Goal: Transaction & Acquisition: Purchase product/service

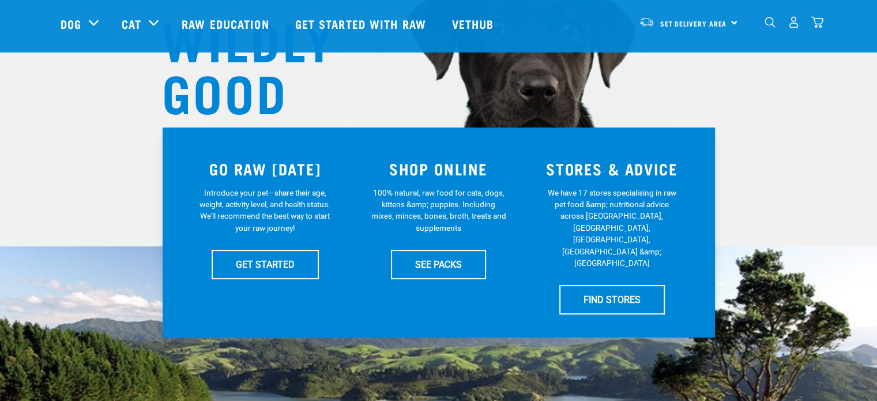
scroll to position [173, 0]
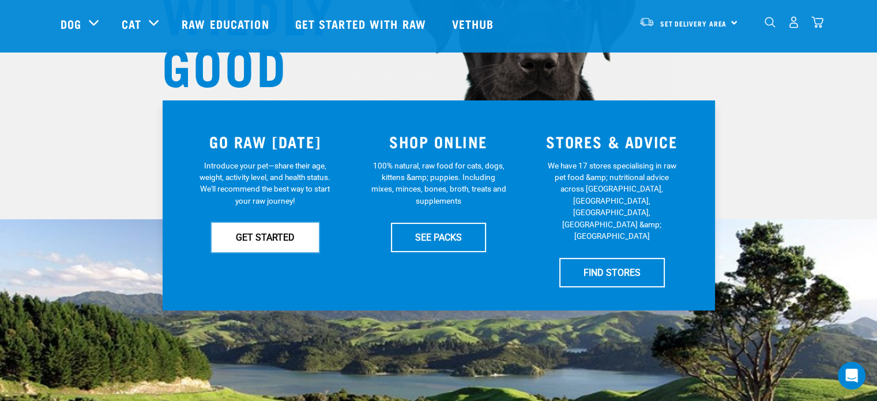
click at [288, 235] on link "GET STARTED" at bounding box center [265, 237] width 107 height 29
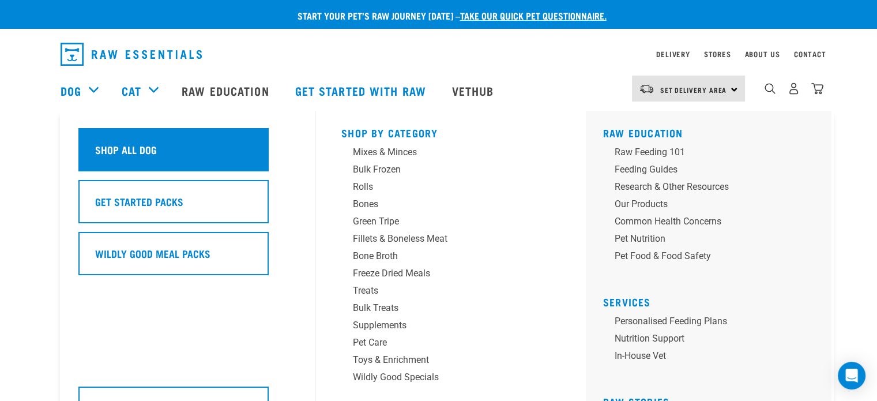
click at [118, 153] on h5 "Shop All Dog" at bounding box center [126, 149] width 62 height 15
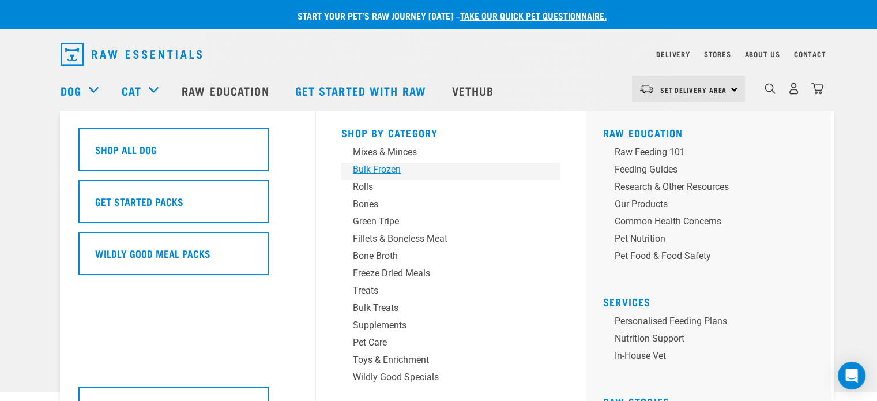
click at [381, 169] on div "Bulk Frozen" at bounding box center [443, 170] width 180 height 14
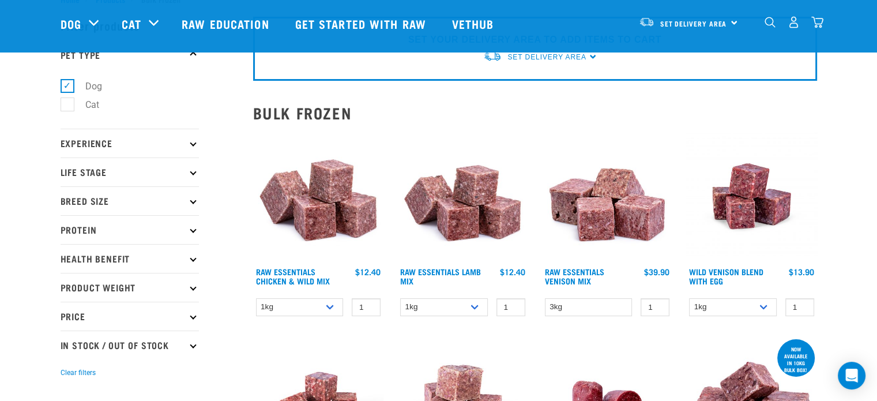
scroll to position [58, 0]
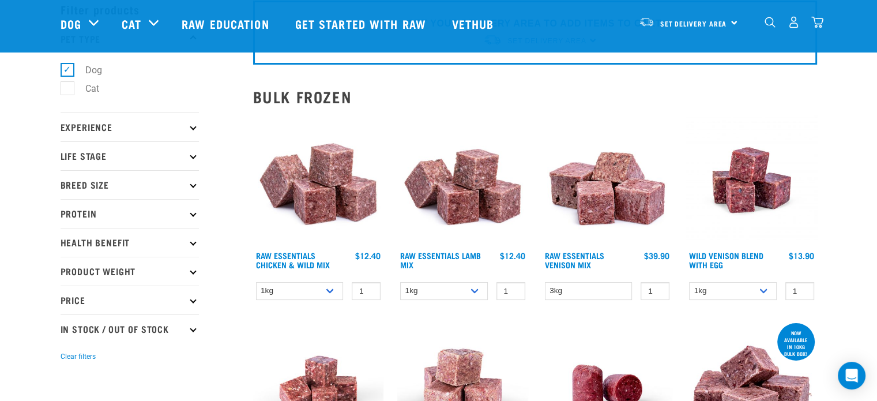
click at [313, 193] on img at bounding box center [318, 180] width 131 height 131
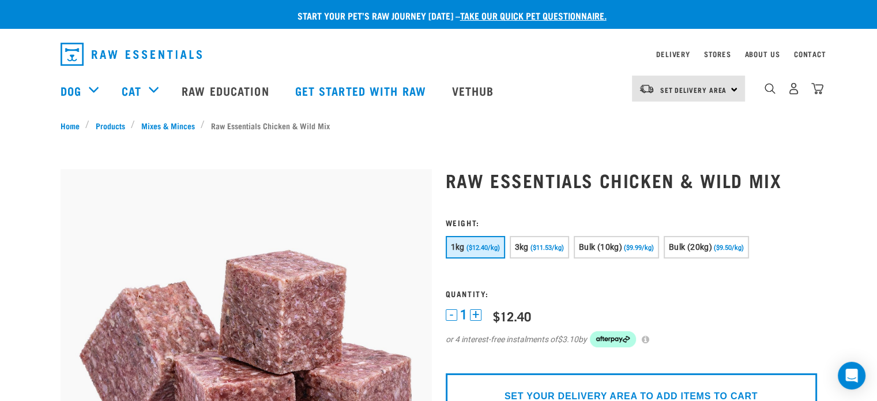
click at [733, 91] on div "Set Delivery Area North Island South Island" at bounding box center [688, 89] width 113 height 26
click at [665, 124] on link "[GEOGRAPHIC_DATA]" at bounding box center [687, 120] width 111 height 25
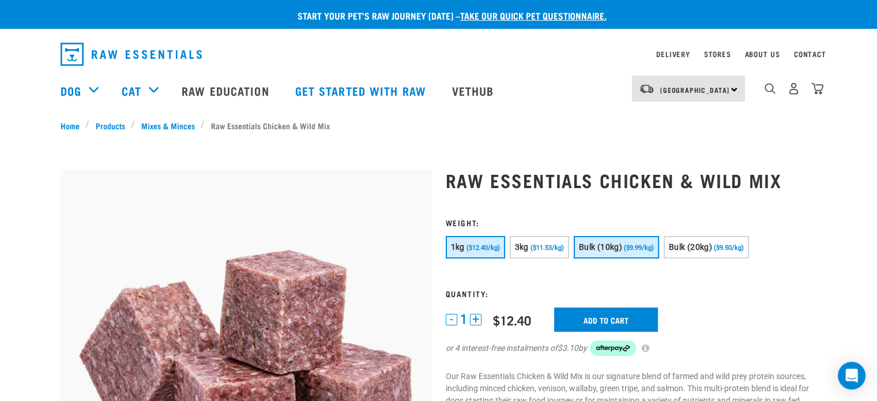
click at [598, 251] on button "Bulk (10kg) ($9.99/kg)" at bounding box center [616, 247] width 85 height 22
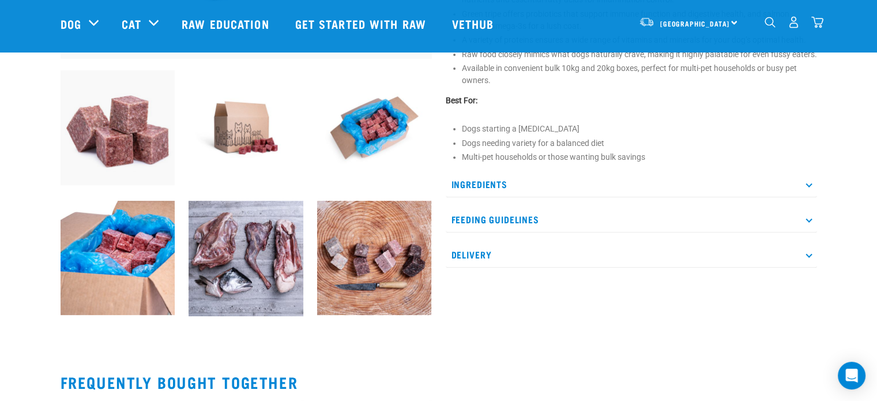
scroll to position [404, 0]
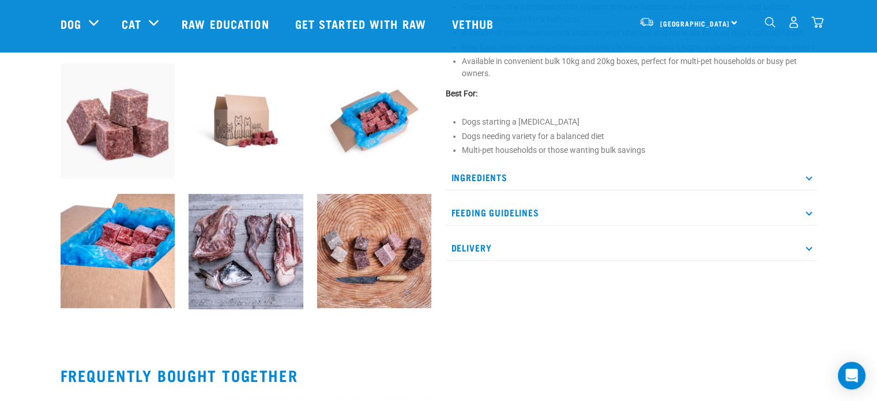
click at [805, 256] on p "Delivery" at bounding box center [631, 248] width 371 height 26
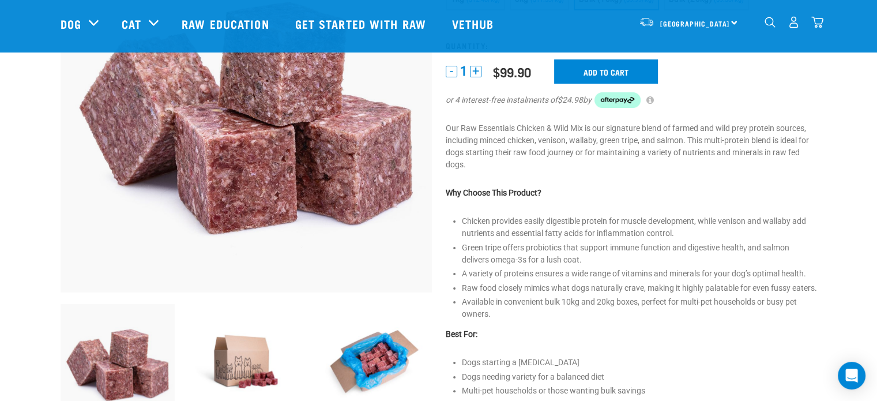
scroll to position [58, 0]
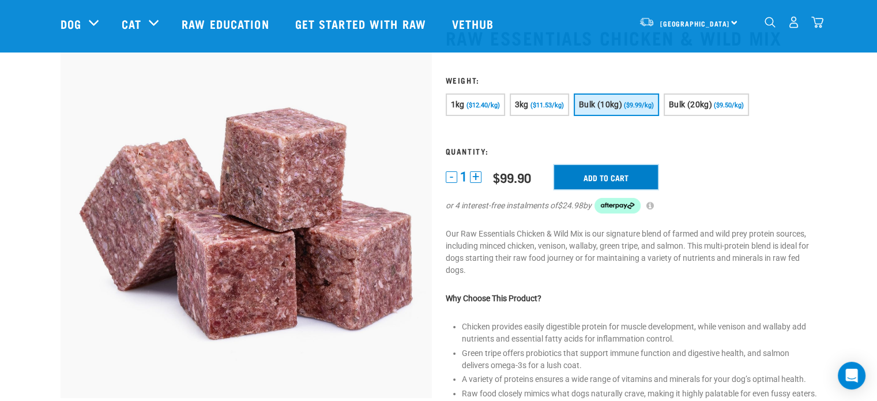
click at [583, 178] on input "Add to cart" at bounding box center [606, 177] width 104 height 24
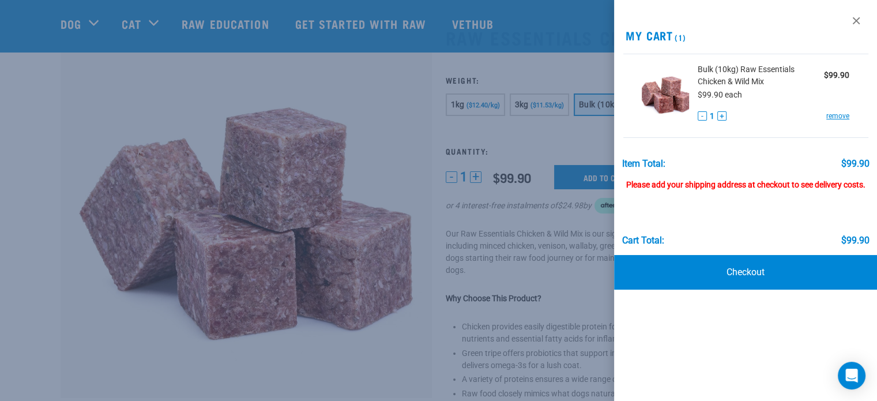
click at [632, 181] on div "Please add your shipping address at checkout to see delivery costs." at bounding box center [745, 179] width 247 height 21
click at [640, 183] on div "Please add your shipping address at checkout to see delivery costs." at bounding box center [745, 179] width 247 height 21
click at [702, 185] on div "Please add your shipping address at checkout to see delivery costs." at bounding box center [745, 179] width 247 height 21
click at [718, 182] on div "Please add your shipping address at checkout to see delivery costs." at bounding box center [745, 179] width 247 height 21
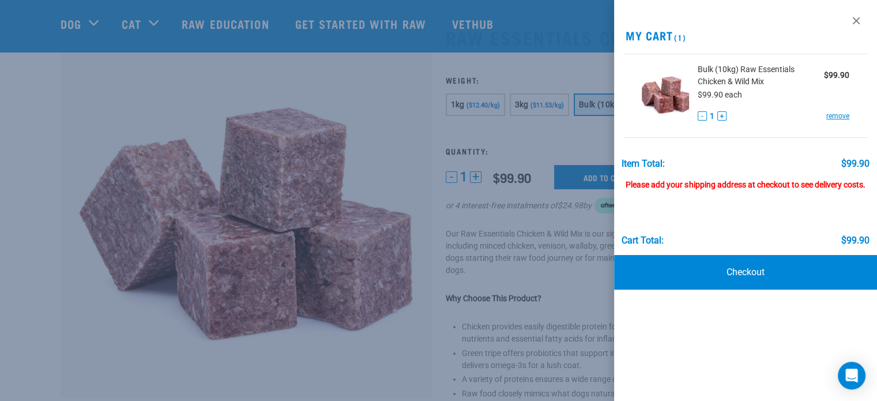
click at [710, 184] on div "Please add your shipping address at checkout to see delivery costs." at bounding box center [745, 179] width 247 height 21
click at [737, 268] on link "Checkout" at bounding box center [745, 272] width 263 height 35
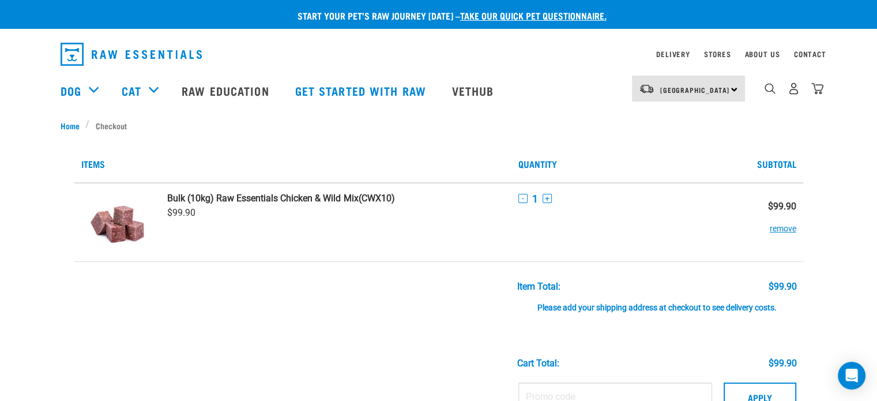
scroll to position [58, 0]
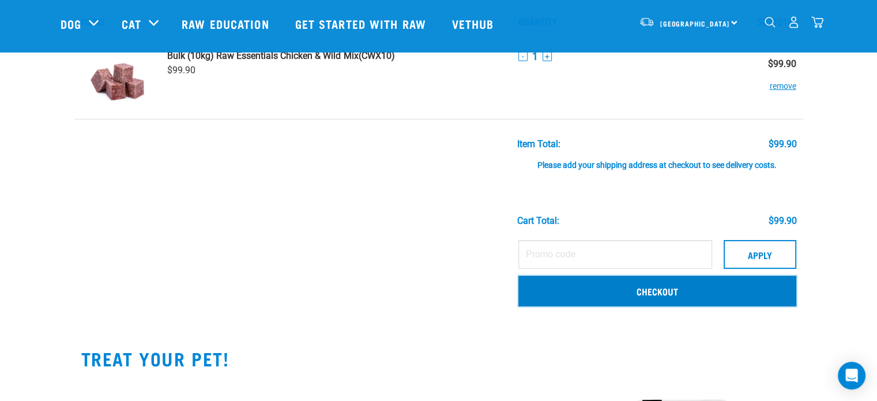
click at [661, 294] on link "Checkout" at bounding box center [658, 291] width 278 height 30
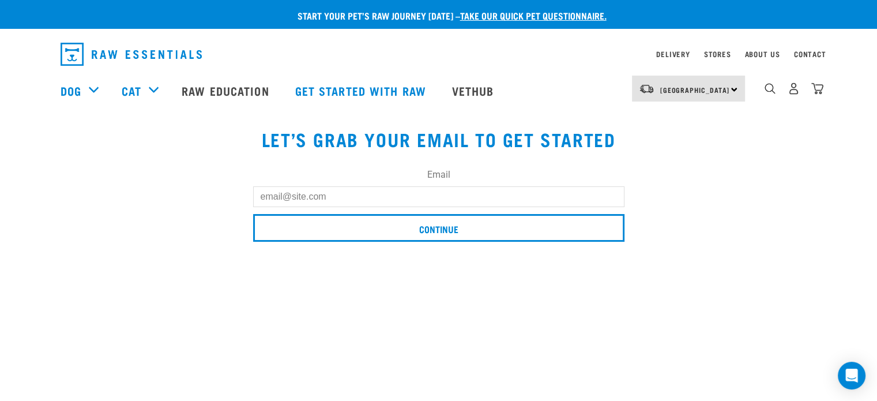
click at [339, 198] on input "Email" at bounding box center [438, 196] width 371 height 21
type input "[EMAIL_ADDRESS][DOMAIN_NAME]"
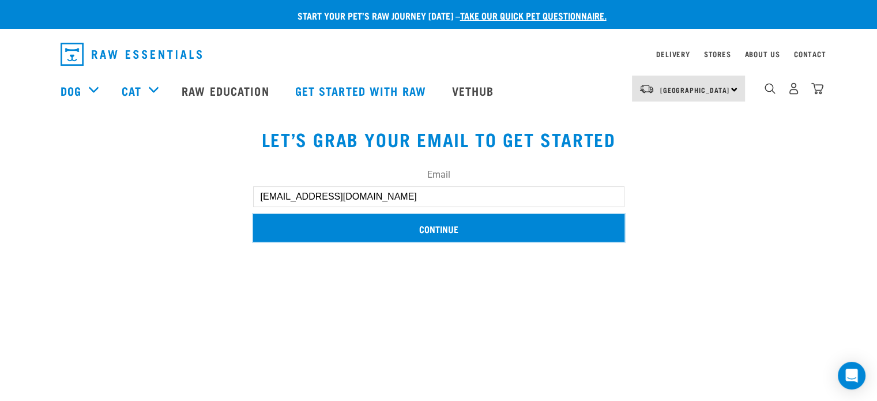
click at [459, 228] on input "Continue" at bounding box center [438, 228] width 371 height 28
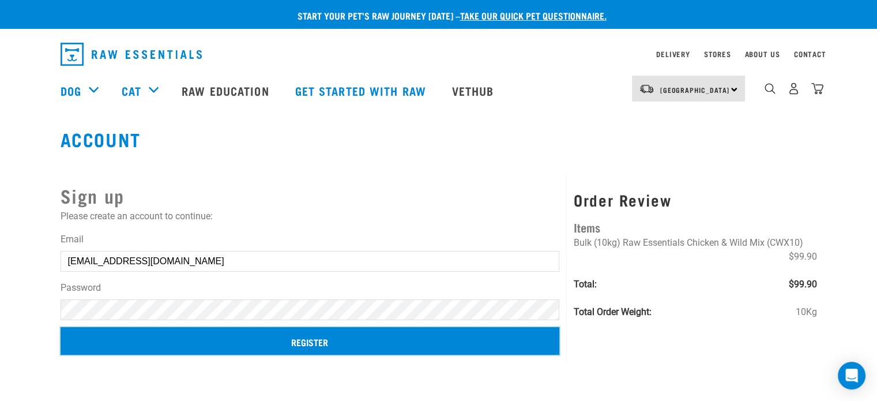
click at [332, 341] on input "Register" at bounding box center [310, 341] width 499 height 28
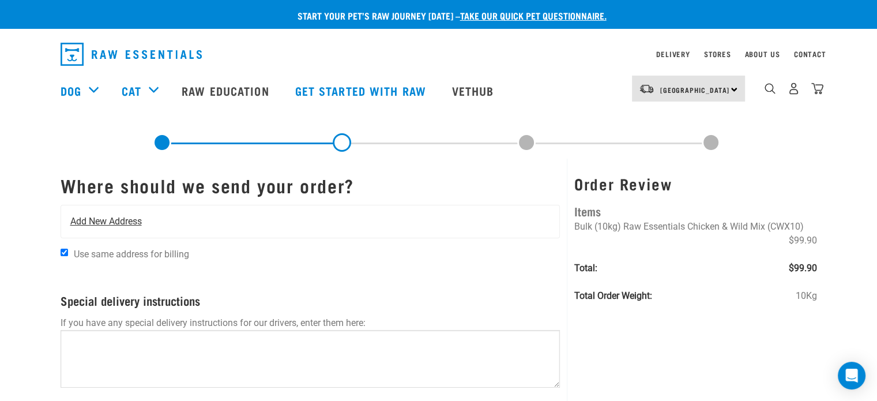
click at [155, 221] on div "Add New Address" at bounding box center [310, 221] width 499 height 32
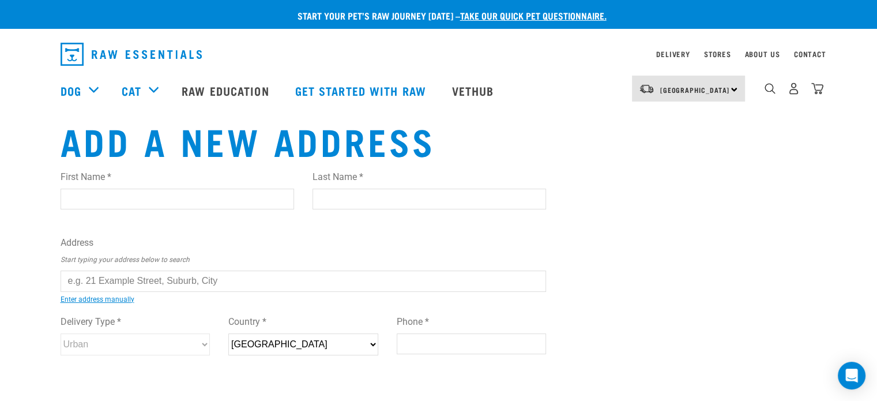
click at [155, 199] on input "First Name *" at bounding box center [178, 199] width 234 height 21
type input "Lorraine"
type input "Rowlands"
type input "202 Caveland Road, Gladstone"
type input "Masterton"
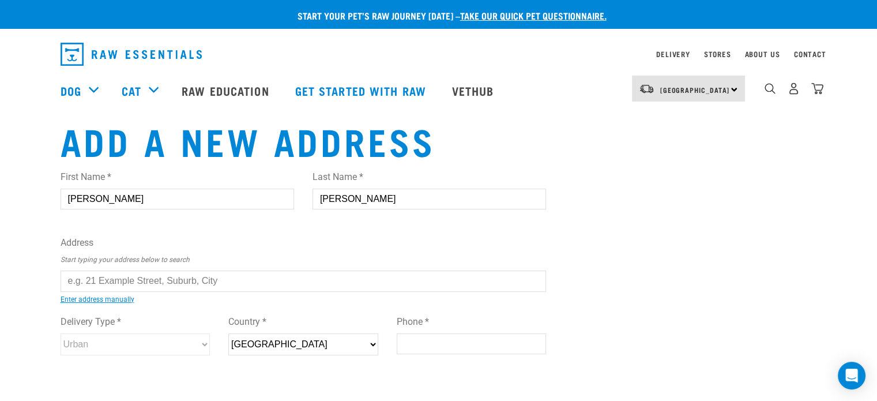
select select "WGN"
type input "5884"
type input "0274403078"
click at [220, 281] on input "text" at bounding box center [304, 281] width 486 height 21
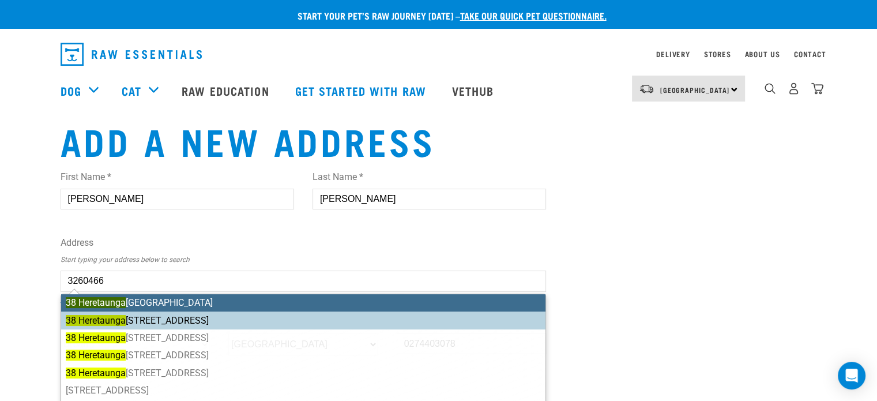
click at [218, 313] on ul "38 Heretaunga Avenue, Onehunga, Auckland 1061 38 Heretaunga Square, Silverstrea…" at bounding box center [304, 382] width 486 height 176
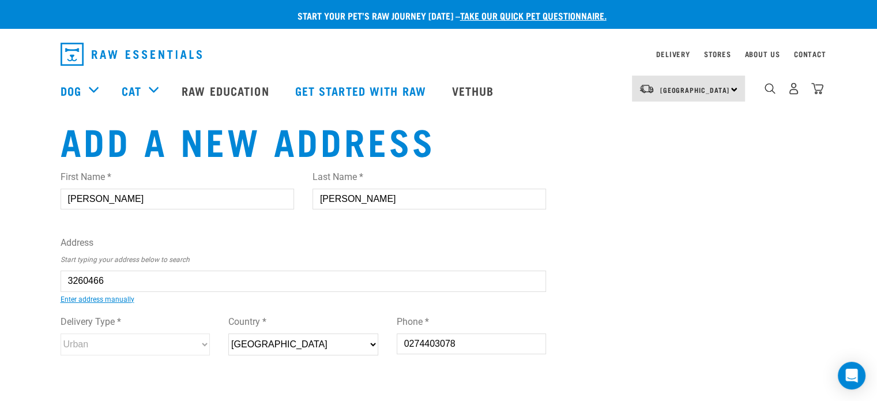
type input "38 Heretaunga Square, Silverstream, Upper Hutt 5019"
type input "38 Heretaunga Square"
type input "Silverstream"
type input "Wellington"
select select "WGN"
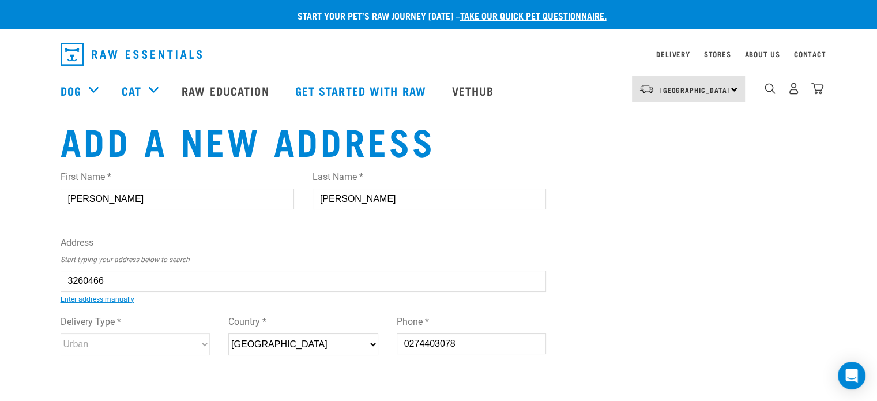
type input "5019"
select select "Urban"
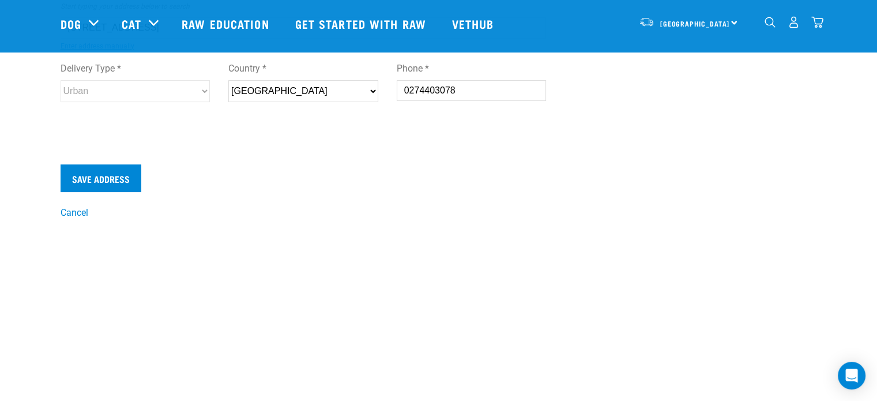
scroll to position [173, 0]
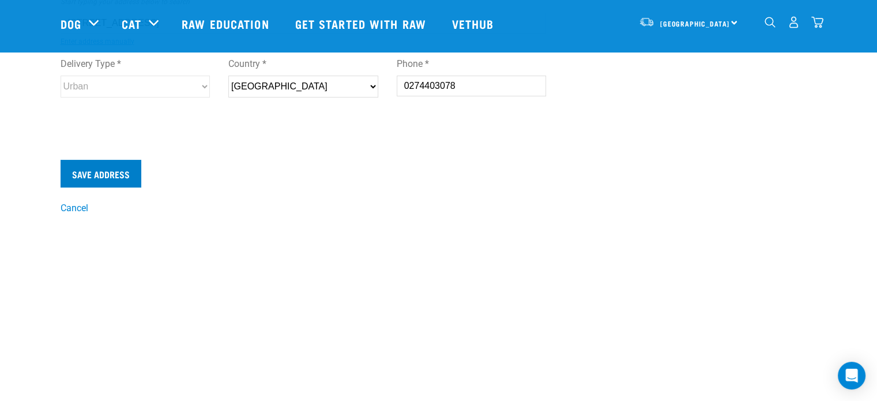
type input "38 Heretaunga Square, Silverstream, Upper Hutt 5019"
click at [90, 175] on input "Save Address" at bounding box center [101, 174] width 81 height 28
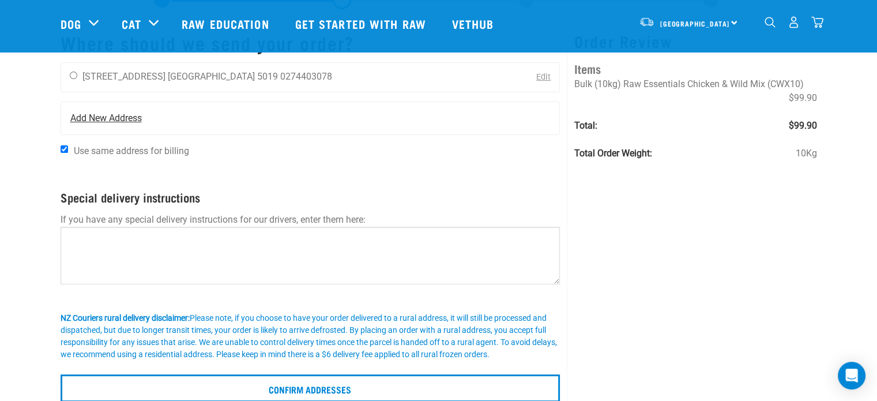
scroll to position [115, 0]
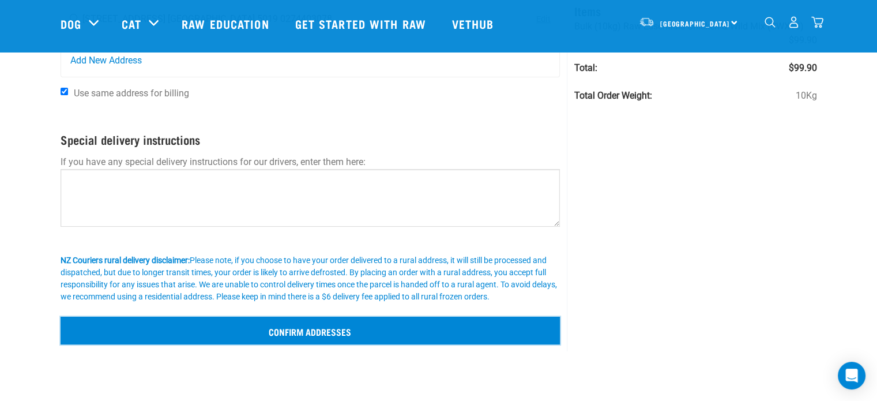
click at [344, 327] on input "Confirm addresses" at bounding box center [311, 331] width 500 height 28
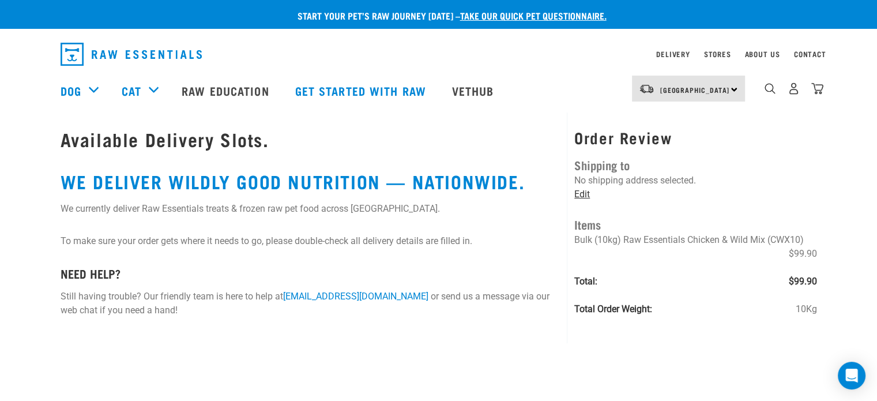
click at [586, 194] on link "Edit" at bounding box center [582, 194] width 16 height 11
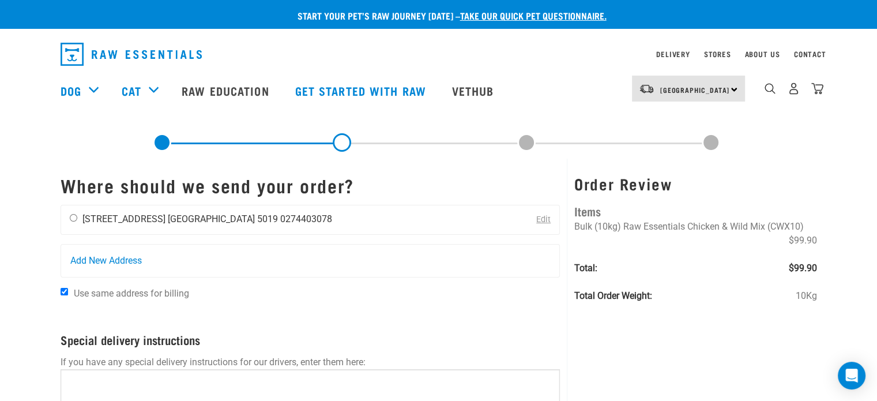
click at [72, 216] on input "radio" at bounding box center [73, 217] width 7 height 7
radio input "true"
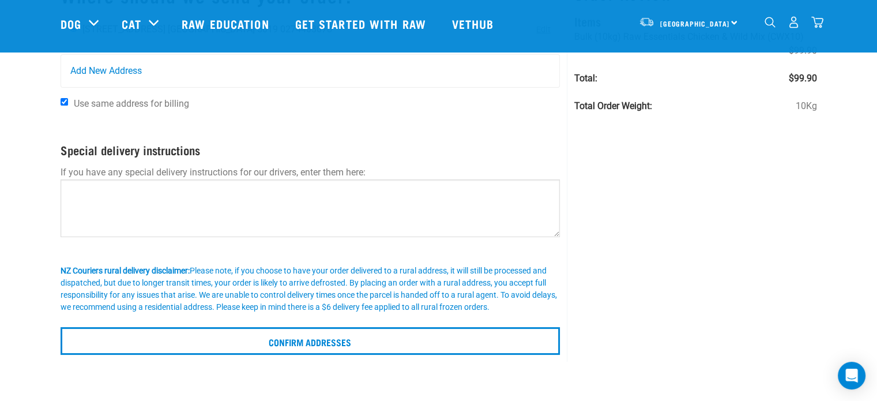
scroll to position [115, 0]
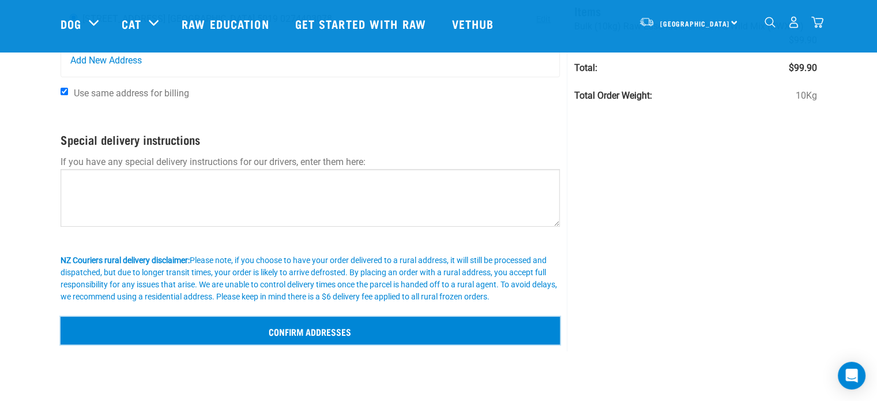
click at [343, 327] on input "Confirm addresses" at bounding box center [311, 331] width 500 height 28
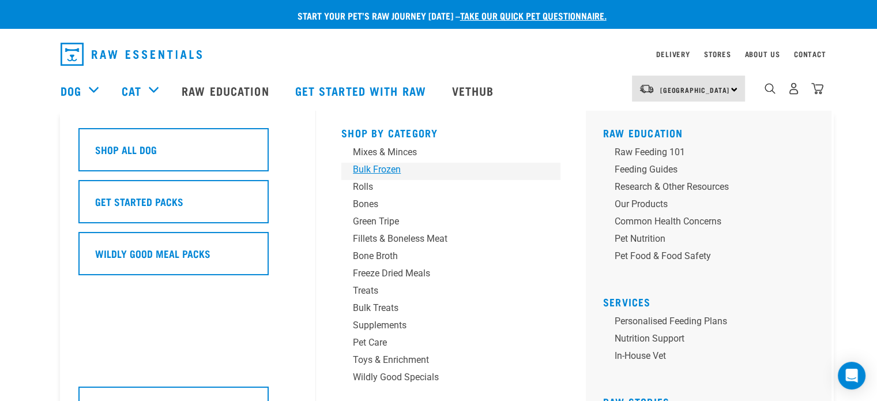
click at [383, 168] on div "Bulk Frozen" at bounding box center [443, 170] width 180 height 14
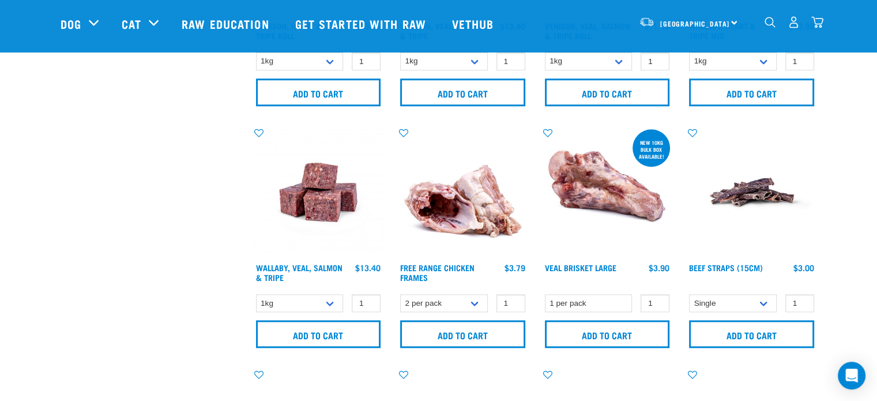
scroll to position [981, 0]
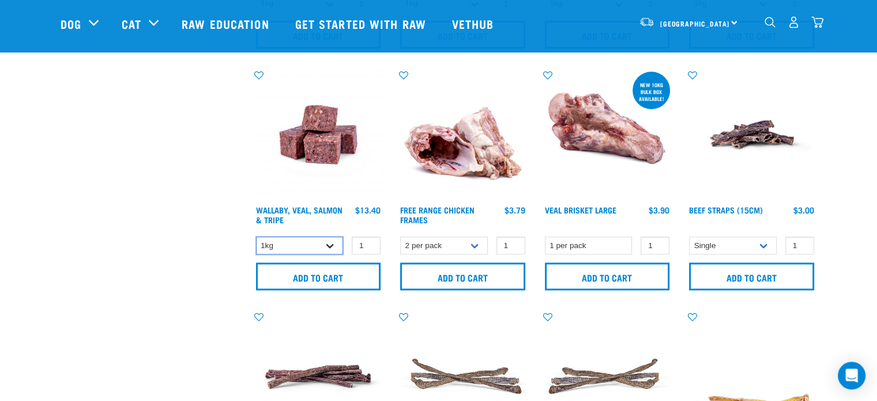
click at [328, 247] on select "1kg 3kg Bulk (18kg)" at bounding box center [300, 245] width 88 height 18
select select "278010"
click at [256, 236] on select "1kg 3kg Bulk (18kg)" at bounding box center [300, 245] width 88 height 18
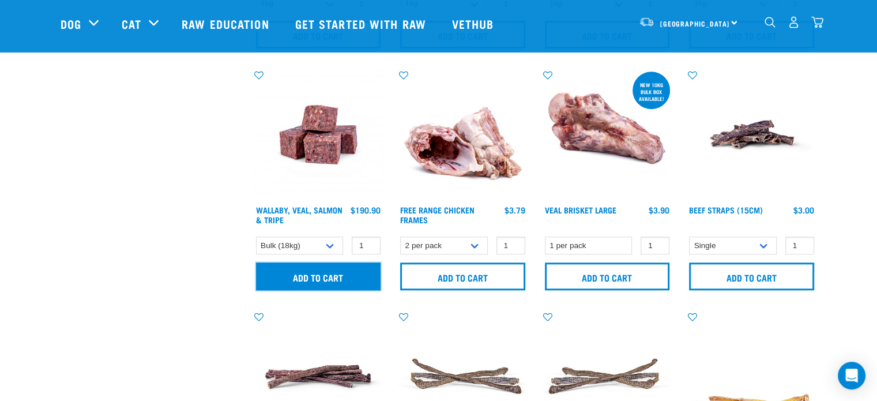
click at [292, 272] on input "Add to cart" at bounding box center [318, 276] width 125 height 28
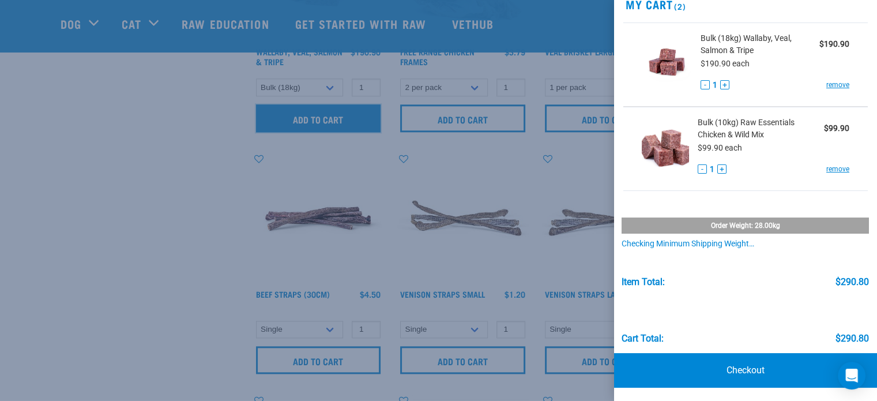
scroll to position [1211, 0]
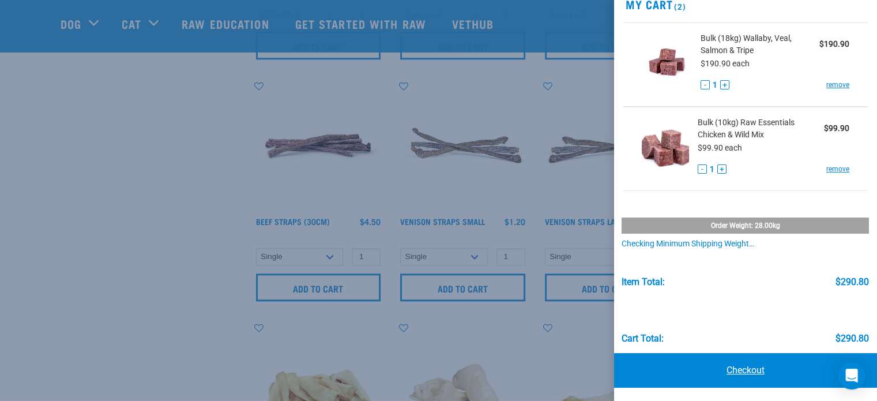
click at [750, 367] on link "Checkout" at bounding box center [745, 370] width 263 height 35
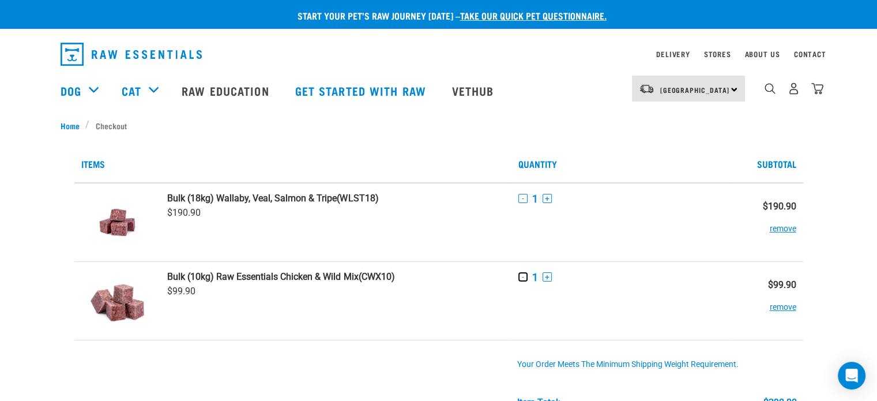
click at [520, 276] on button "-" at bounding box center [523, 276] width 9 height 9
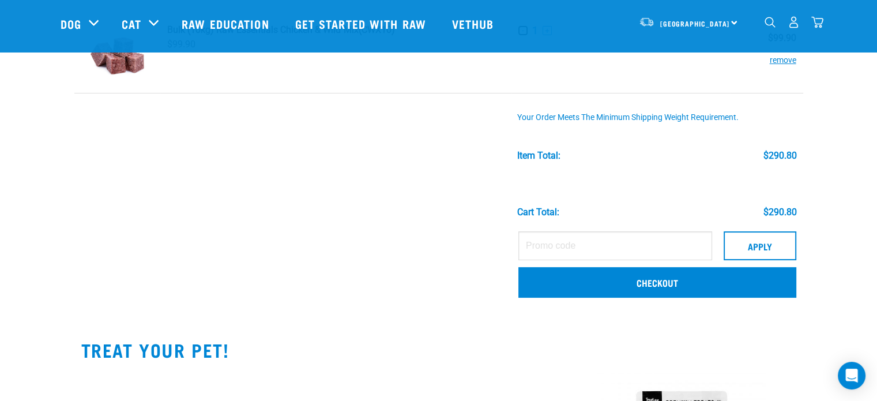
scroll to position [173, 0]
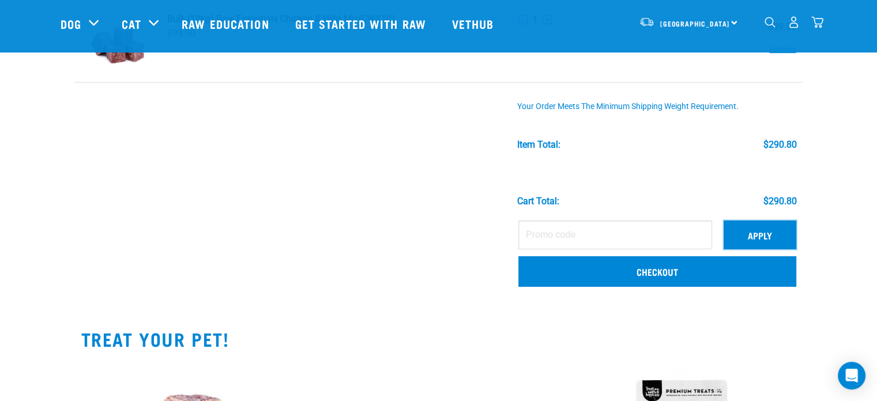
click at [750, 226] on button "Apply" at bounding box center [760, 234] width 73 height 29
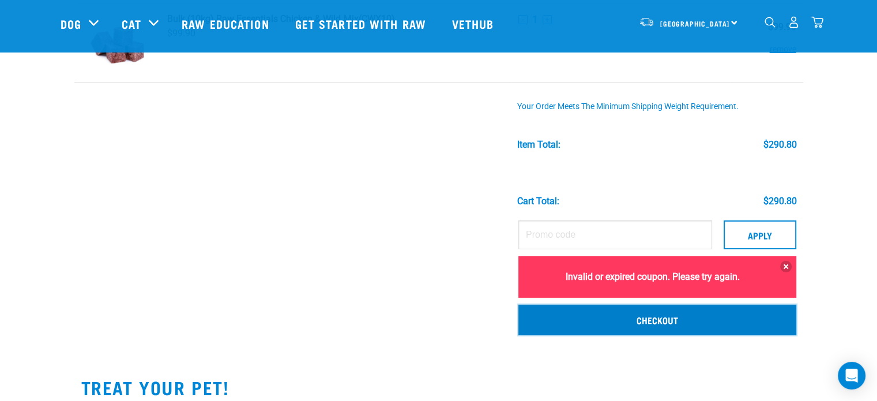
click at [675, 318] on link "Checkout" at bounding box center [658, 320] width 278 height 30
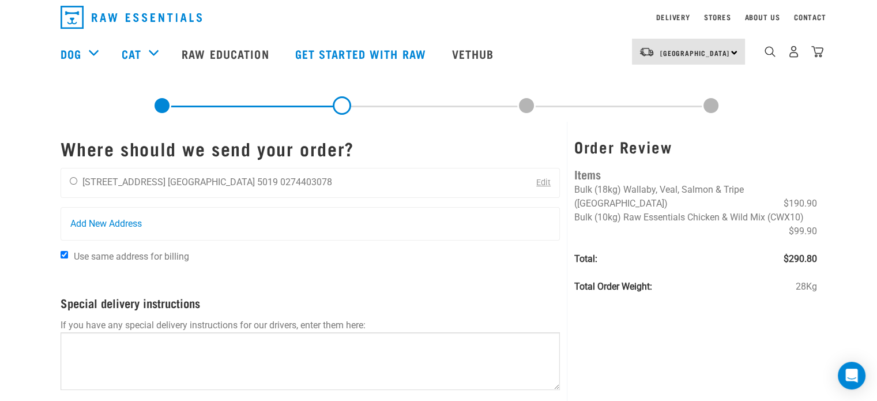
scroll to position [58, 0]
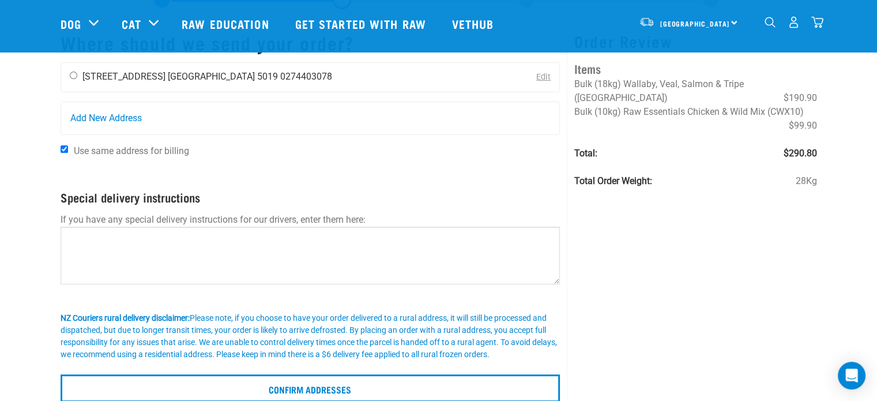
click at [73, 76] on input "radio" at bounding box center [73, 75] width 7 height 7
radio input "true"
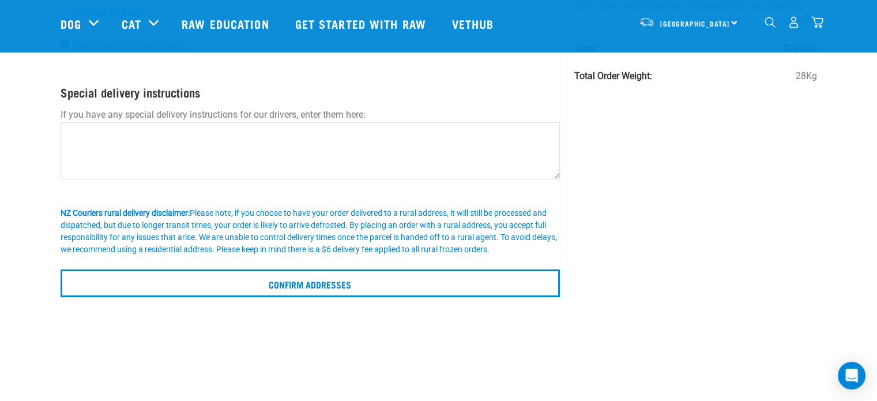
scroll to position [288, 0]
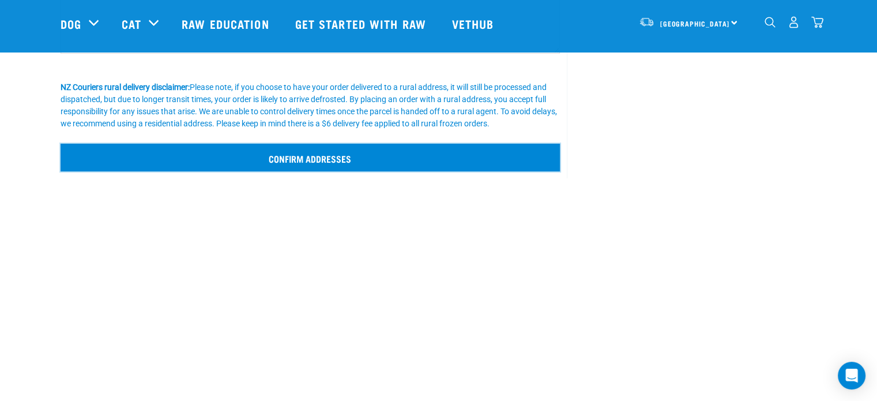
click at [288, 162] on input "Confirm addresses" at bounding box center [311, 158] width 500 height 28
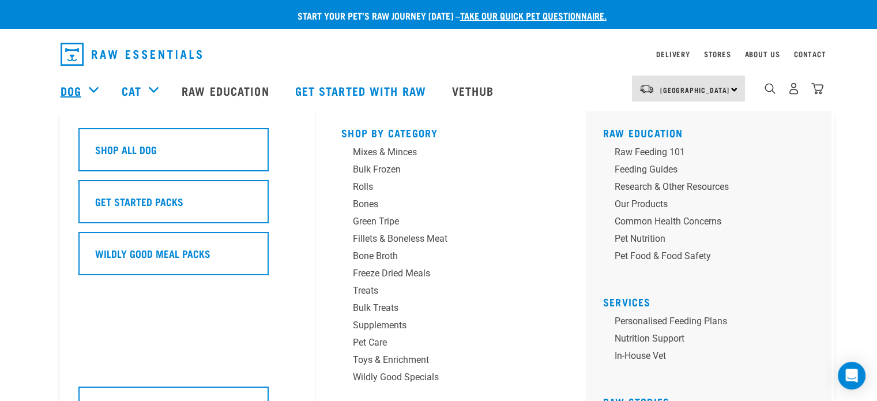
click at [74, 87] on link "Dog" at bounding box center [71, 90] width 21 height 17
click at [378, 169] on div "Bulk Frozen" at bounding box center [443, 170] width 180 height 14
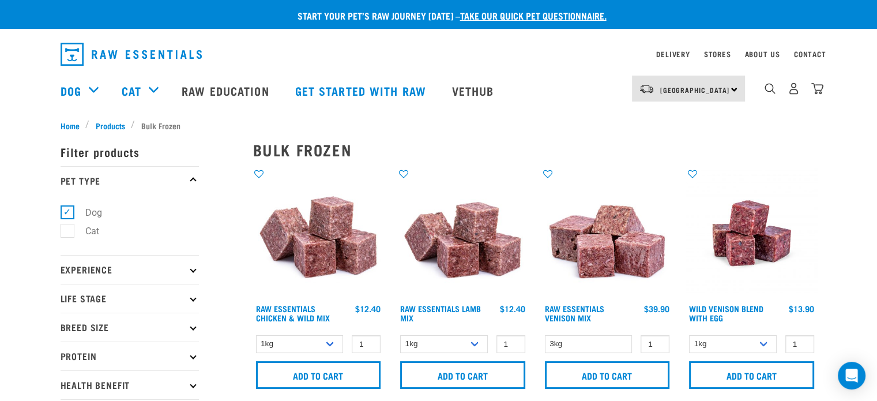
click at [603, 256] on img at bounding box center [607, 233] width 131 height 131
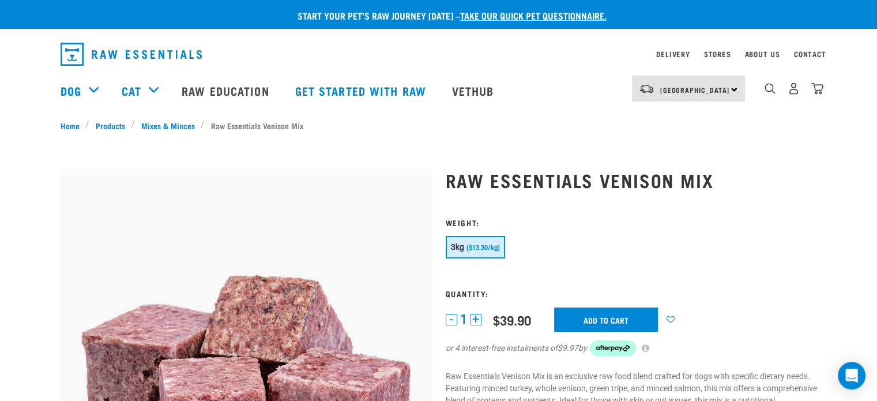
click at [476, 246] on span "($13.30/kg)" at bounding box center [483, 247] width 33 height 7
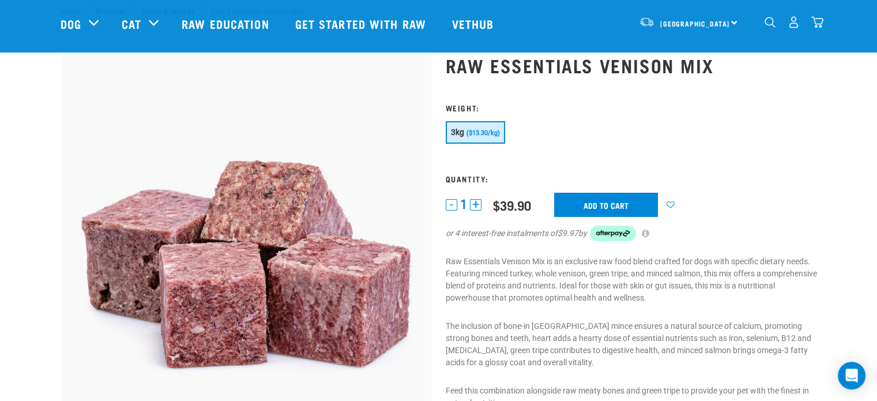
scroll to position [58, 0]
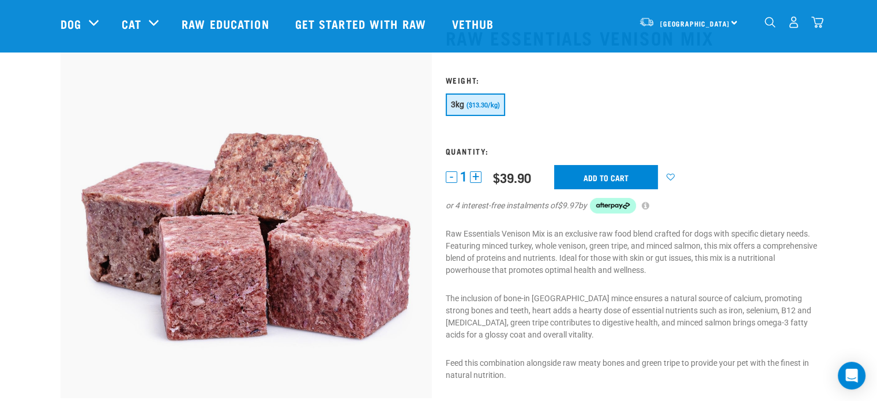
click at [473, 106] on span "($13.30/kg)" at bounding box center [483, 105] width 33 height 7
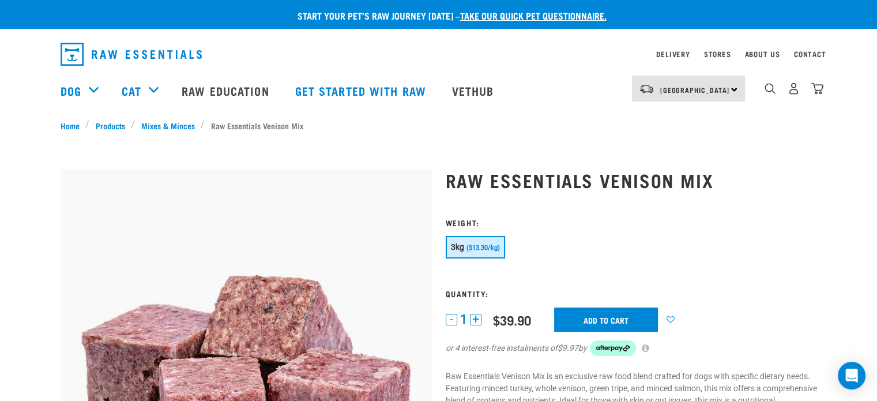
click at [696, 254] on div "3kg ($13.30/kg)" at bounding box center [631, 248] width 371 height 25
click at [478, 87] on link "Vethub" at bounding box center [475, 90] width 68 height 46
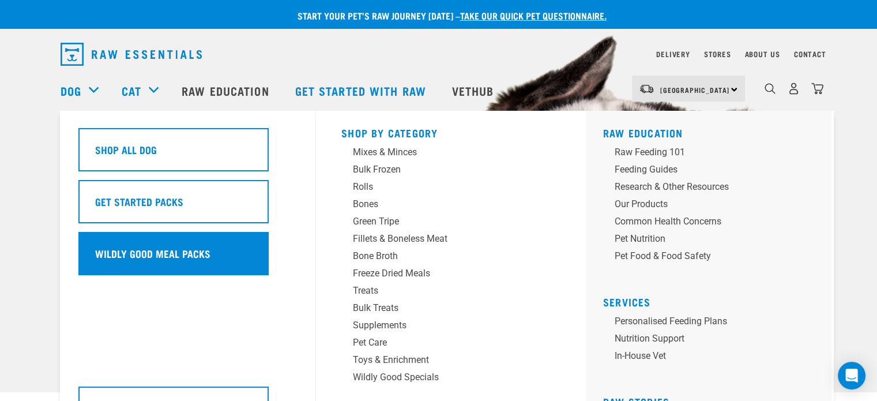
click at [136, 251] on h5 "Wildly Good Meal Packs" at bounding box center [152, 253] width 115 height 15
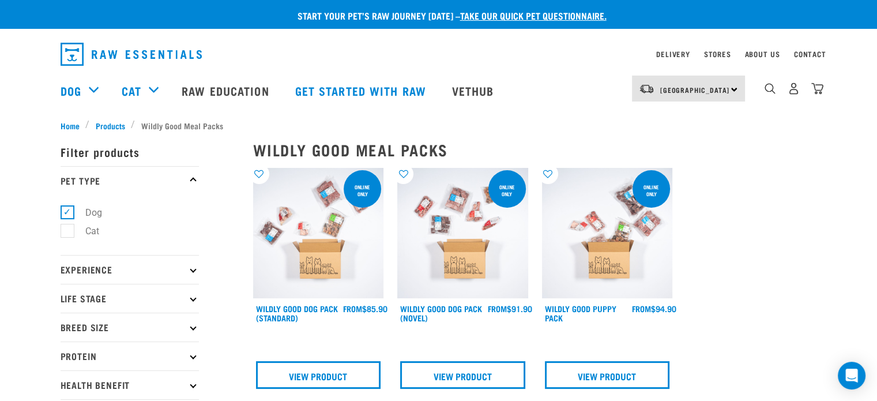
click at [319, 220] on img at bounding box center [318, 233] width 131 height 131
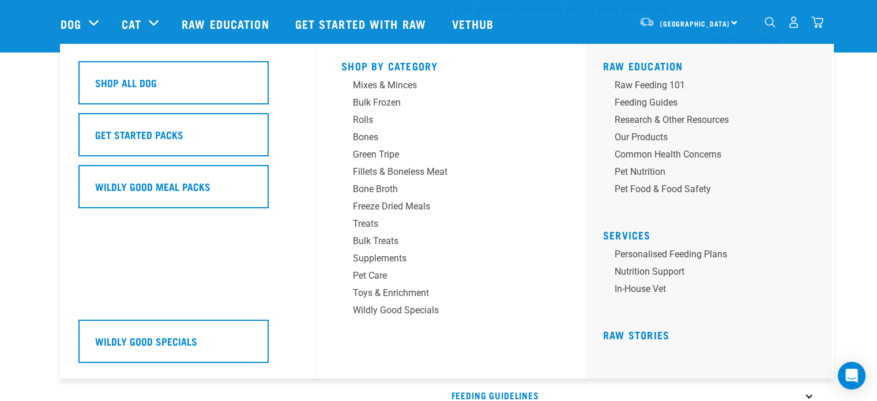
scroll to position [231, 0]
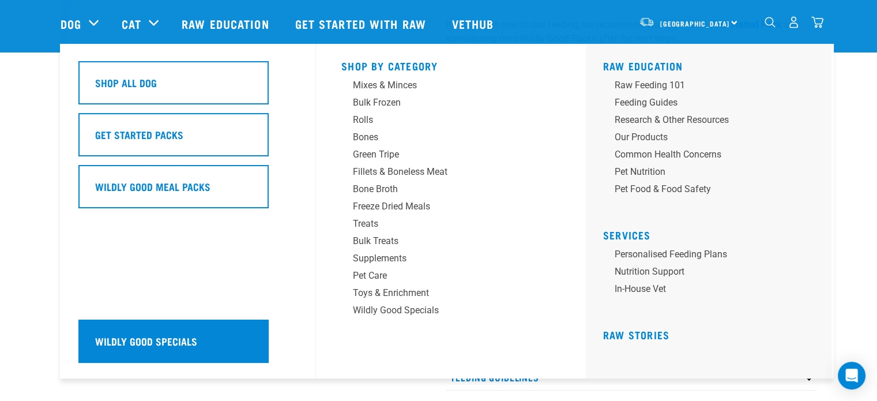
click at [164, 332] on div "Wildly Good Specials" at bounding box center [173, 341] width 190 height 43
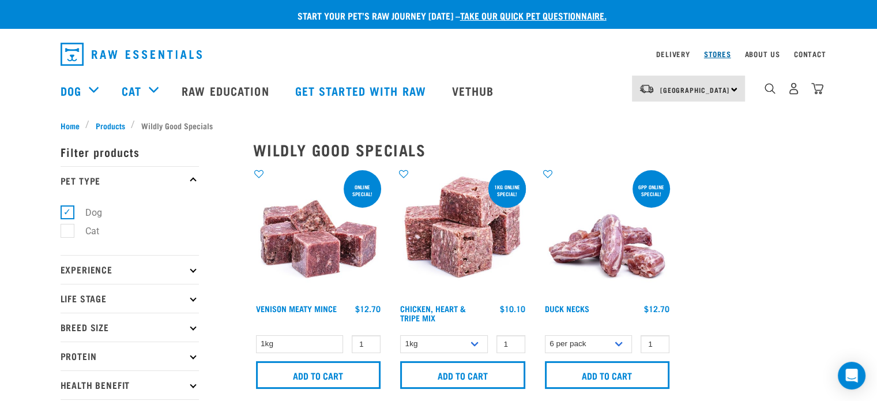
click at [720, 55] on link "Stores" at bounding box center [717, 54] width 27 height 4
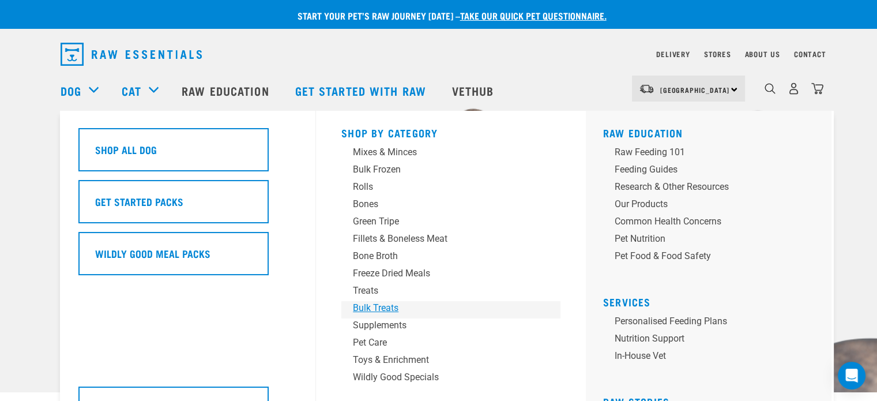
click at [385, 309] on div "Bulk Treats" at bounding box center [443, 308] width 180 height 14
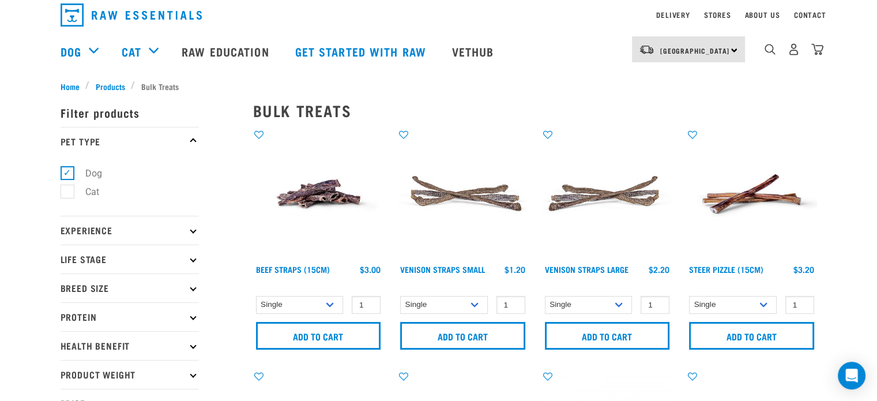
scroll to position [58, 0]
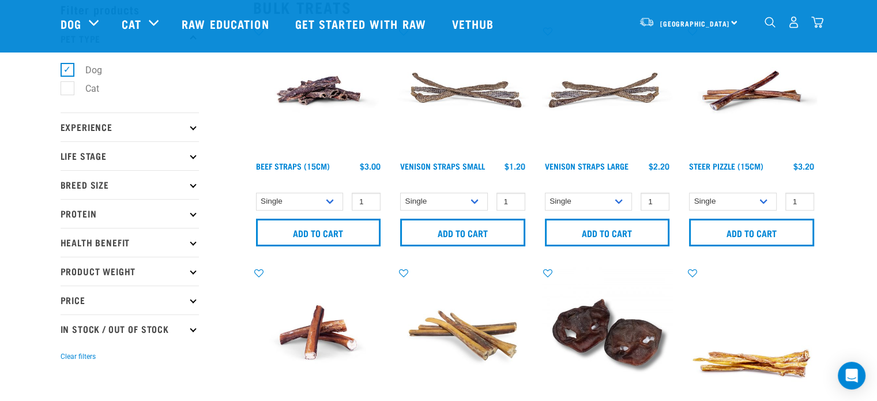
click at [87, 182] on p "Breed Size" at bounding box center [130, 184] width 138 height 29
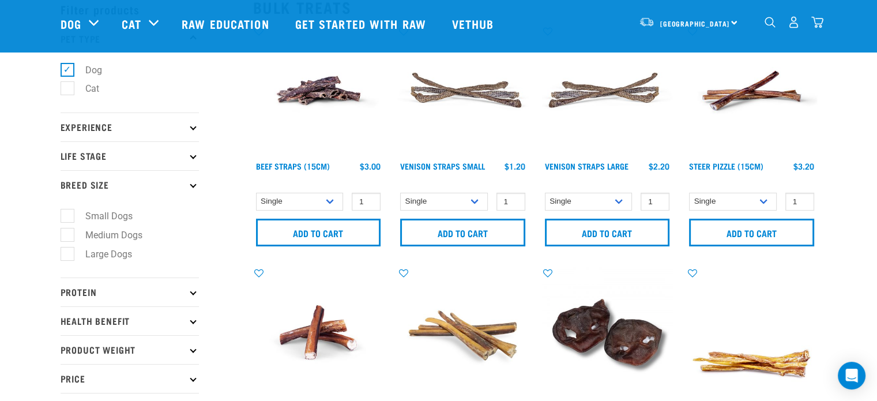
click at [67, 253] on label "Large Dogs" at bounding box center [102, 254] width 70 height 14
click at [67, 253] on input "Large Dogs" at bounding box center [64, 251] width 7 height 7
checkbox input "true"
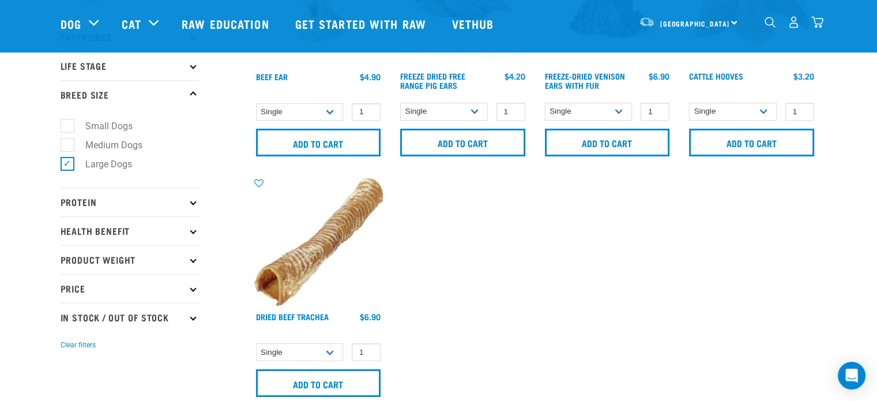
scroll to position [173, 0]
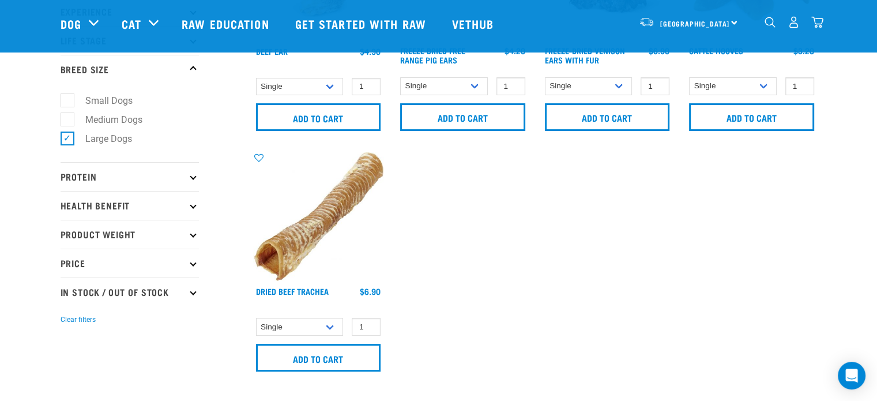
click at [89, 175] on p "Protein" at bounding box center [130, 176] width 138 height 29
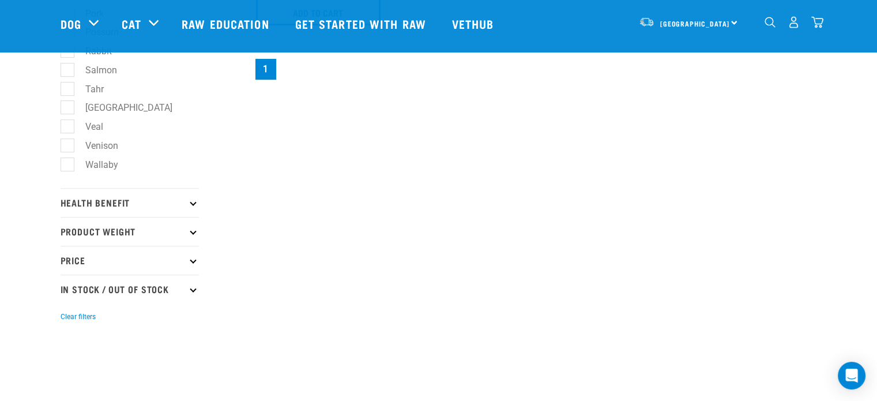
scroll to position [288, 0]
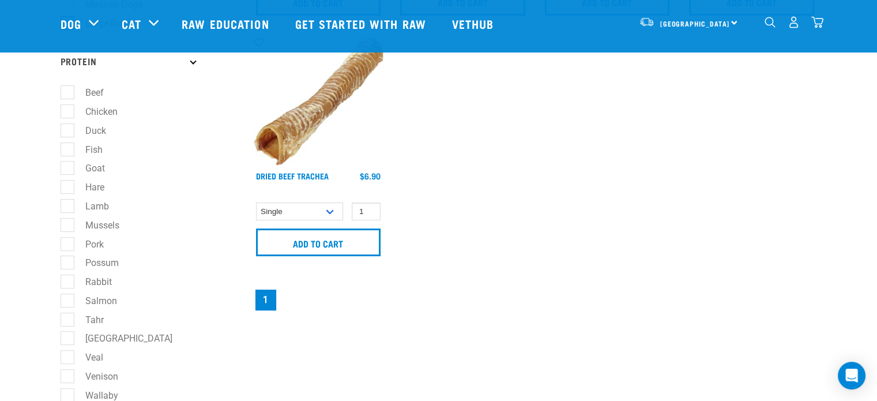
click at [67, 299] on label "Salmon" at bounding box center [94, 301] width 55 height 14
click at [66, 299] on input "Salmon" at bounding box center [64, 298] width 7 height 7
checkbox input "true"
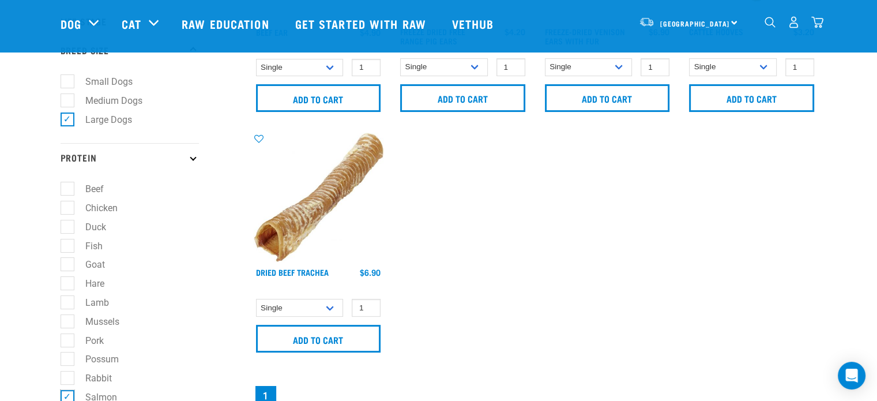
scroll to position [58, 0]
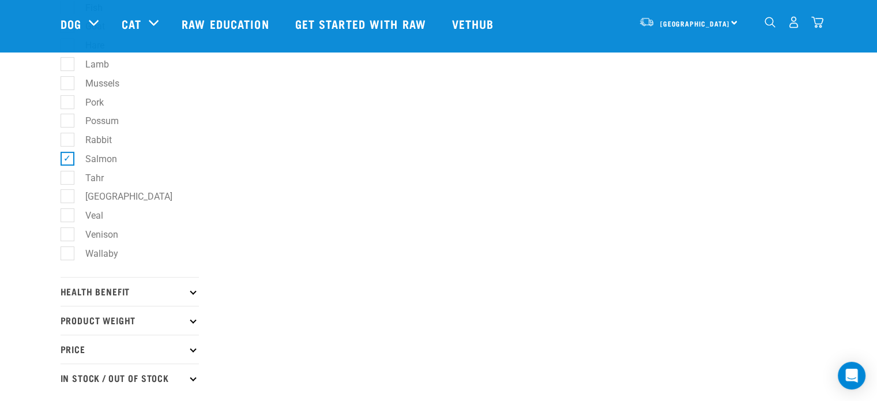
scroll to position [519, 0]
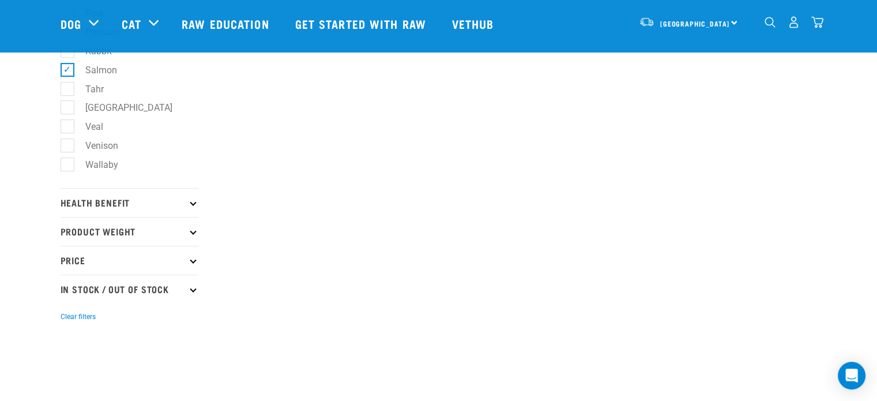
click at [108, 203] on p "Health Benefit" at bounding box center [130, 202] width 138 height 29
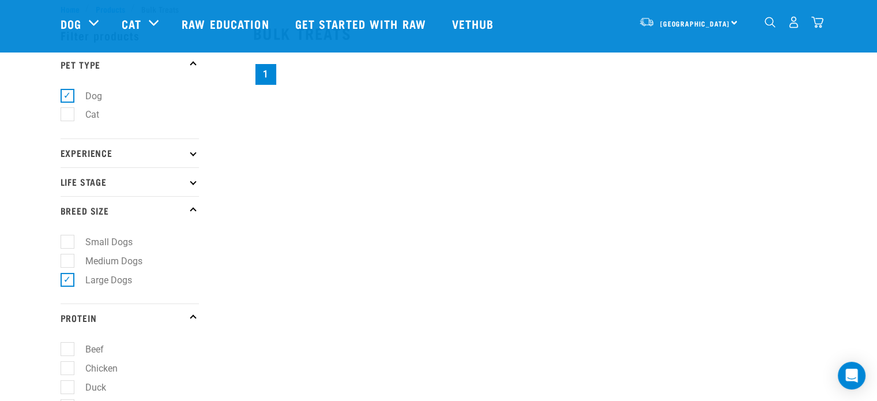
scroll to position [58, 0]
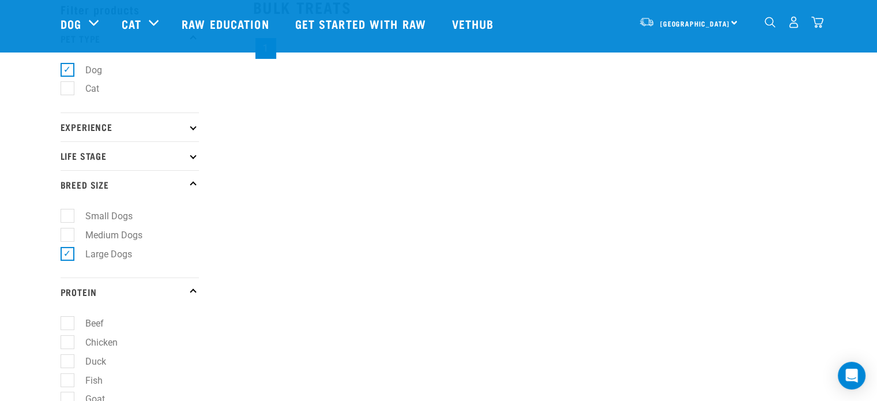
click at [67, 253] on label "Large Dogs" at bounding box center [102, 254] width 70 height 14
click at [67, 253] on input "Large Dogs" at bounding box center [64, 251] width 7 height 7
checkbox input "false"
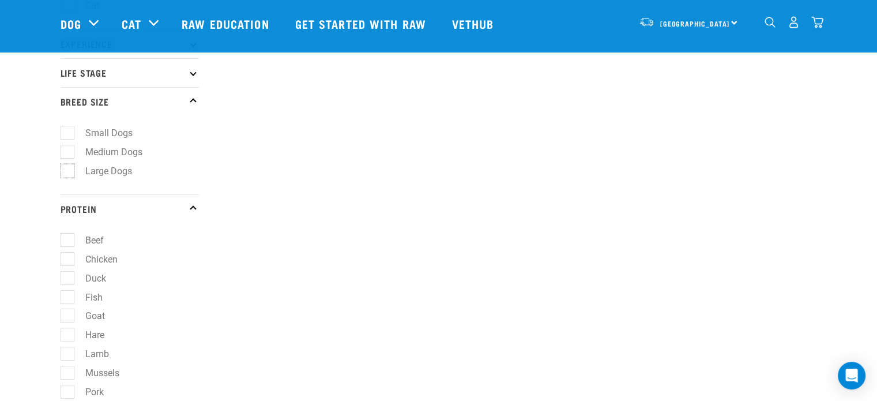
scroll to position [231, 0]
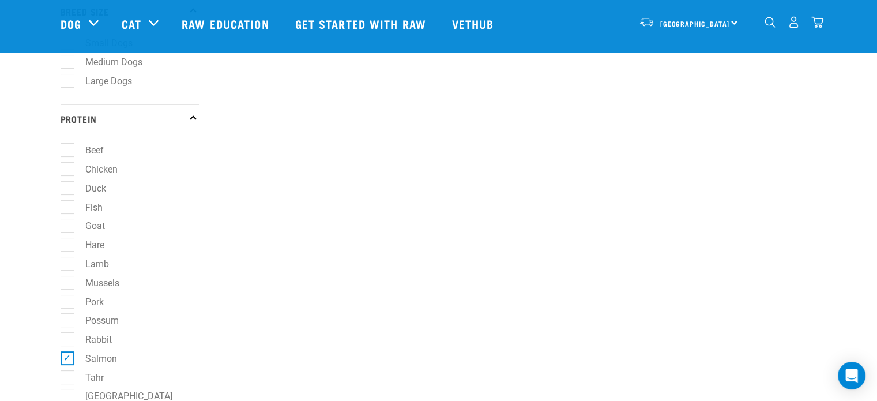
click at [73, 359] on label "Salmon" at bounding box center [94, 358] width 55 height 14
click at [68, 359] on input "Salmon" at bounding box center [64, 355] width 7 height 7
checkbox input "false"
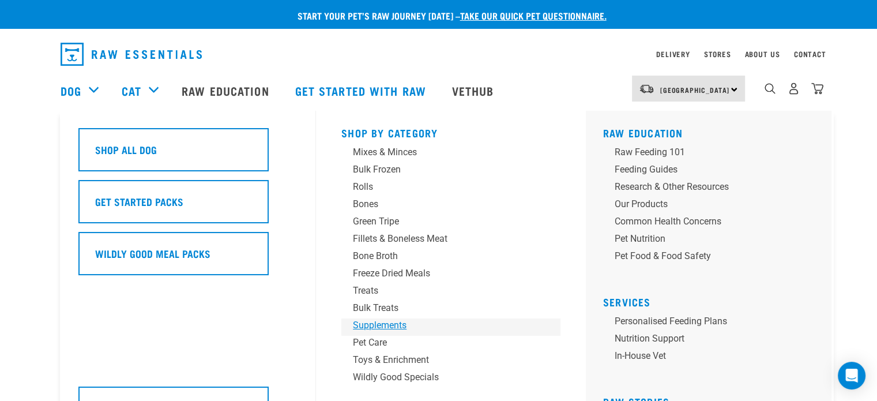
click at [393, 326] on div "Supplements" at bounding box center [443, 325] width 180 height 14
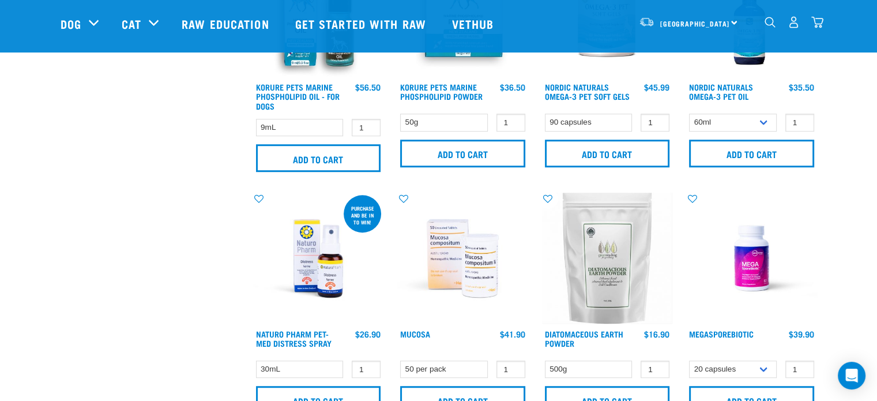
scroll to position [692, 0]
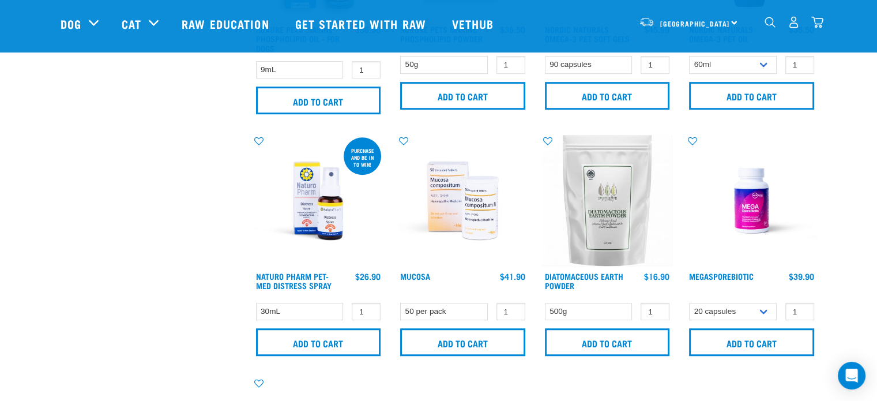
click at [458, 210] on img at bounding box center [462, 200] width 131 height 131
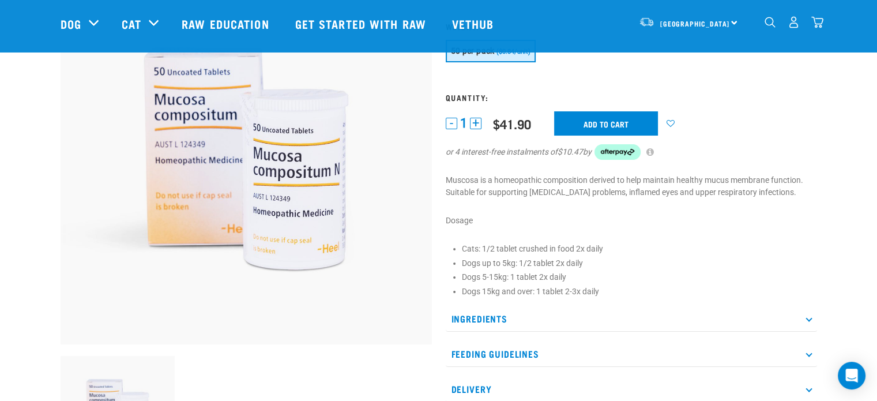
scroll to position [230, 0]
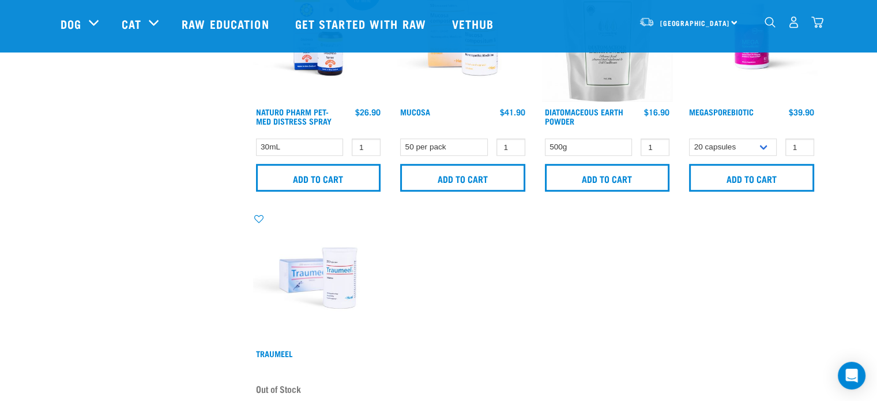
scroll to position [892, 0]
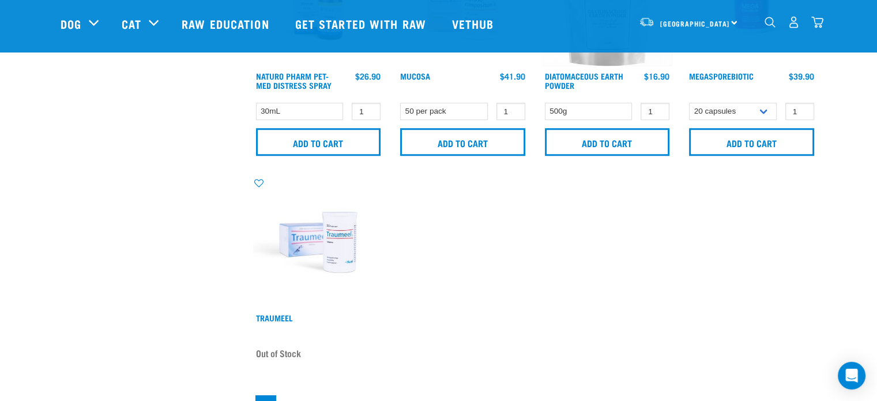
click at [314, 246] on img at bounding box center [318, 241] width 131 height 131
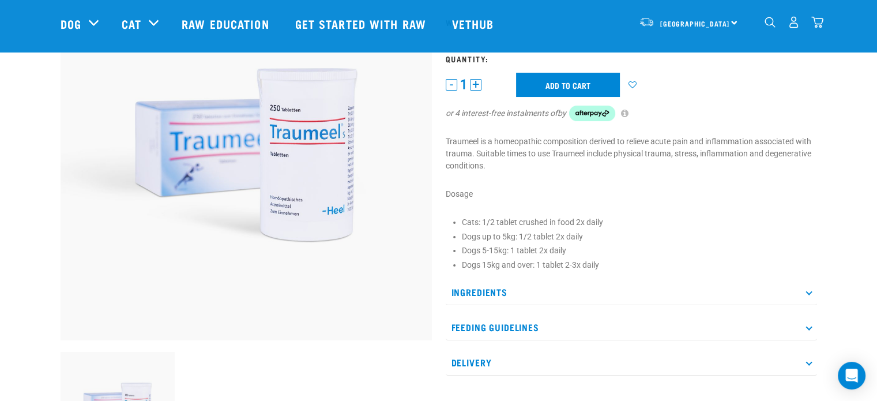
scroll to position [173, 0]
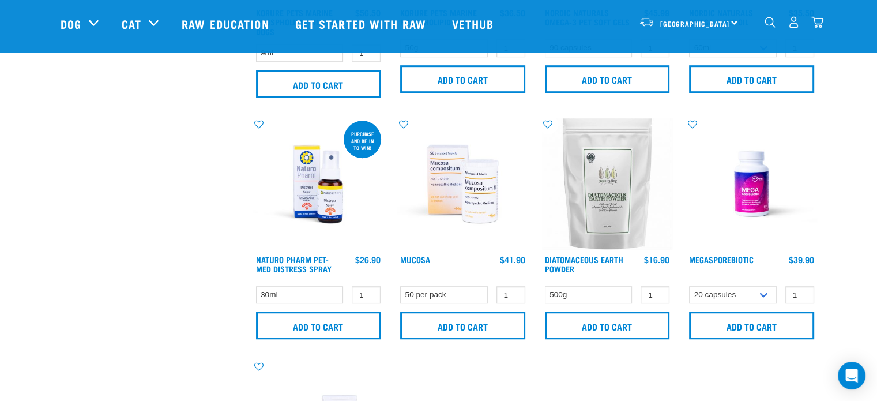
scroll to position [689, 0]
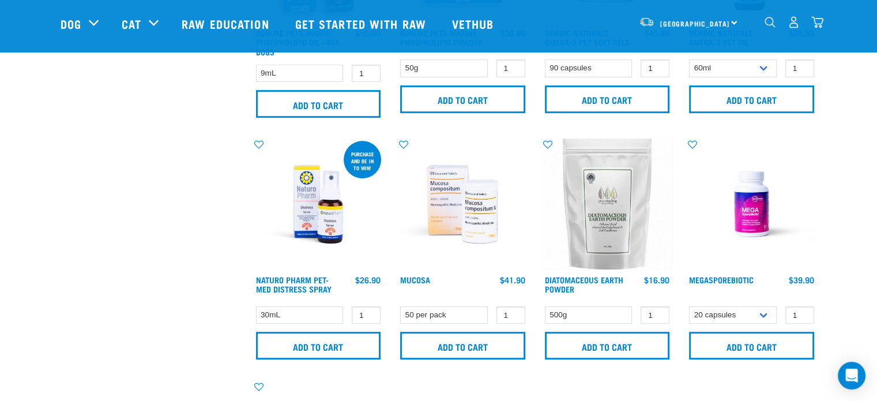
click at [756, 212] on img at bounding box center [751, 203] width 131 height 131
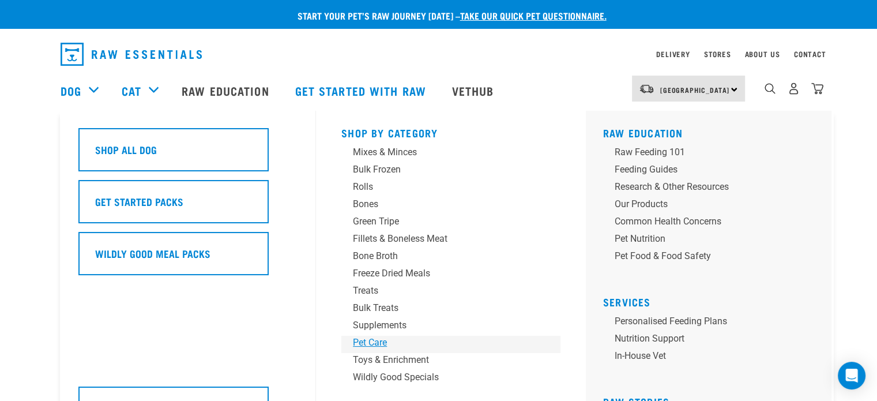
click at [366, 343] on div "Pet Care" at bounding box center [443, 343] width 180 height 14
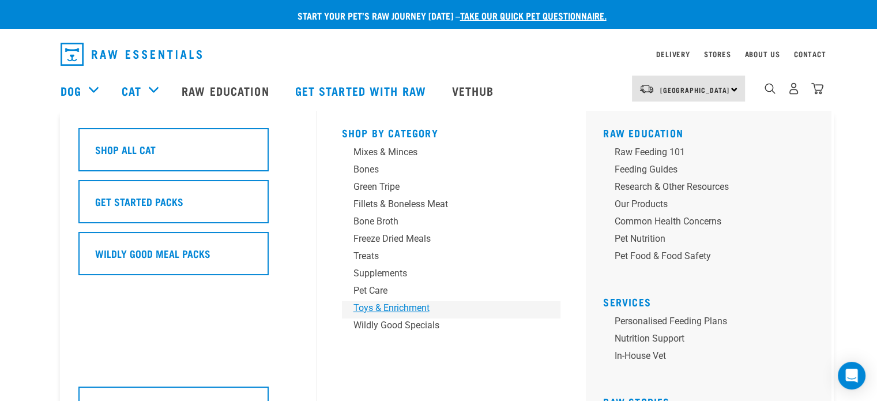
click at [381, 306] on div "Toys & Enrichment" at bounding box center [444, 308] width 180 height 14
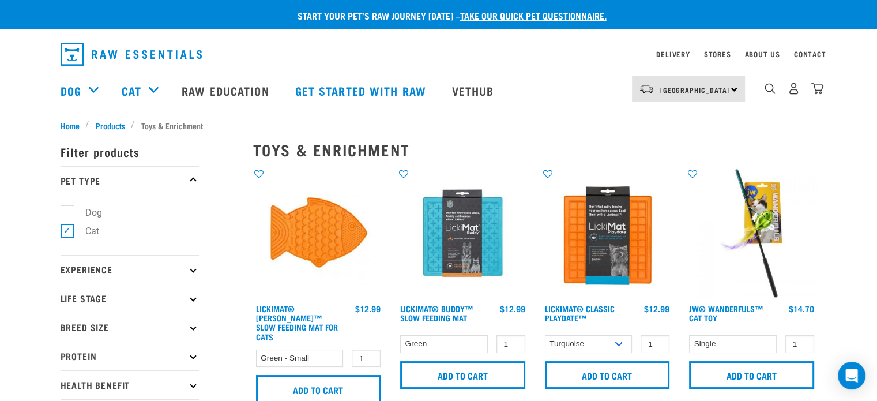
click at [69, 212] on label "Dog" at bounding box center [87, 212] width 40 height 14
click at [68, 212] on input "Dog" at bounding box center [64, 209] width 7 height 7
checkbox input "true"
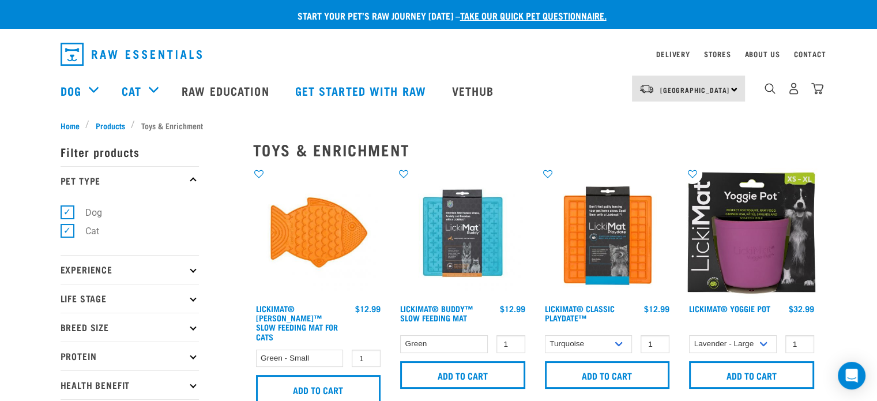
click at [69, 230] on label "Cat" at bounding box center [85, 231] width 37 height 14
click at [68, 230] on input "Cat" at bounding box center [64, 229] width 7 height 7
checkbox input "false"
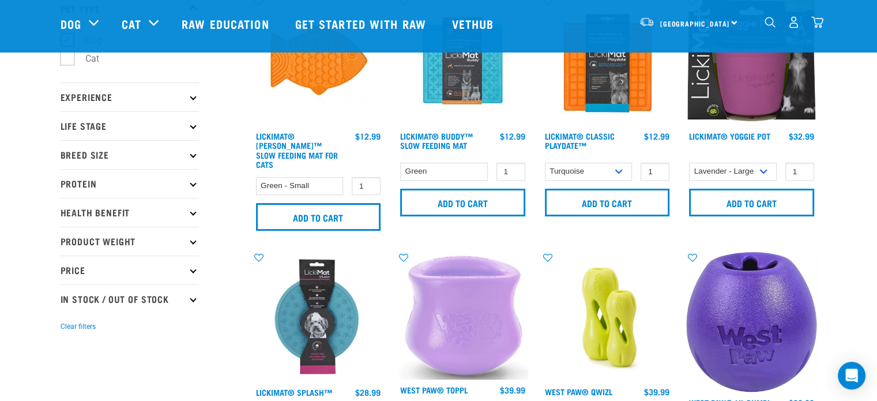
scroll to position [115, 0]
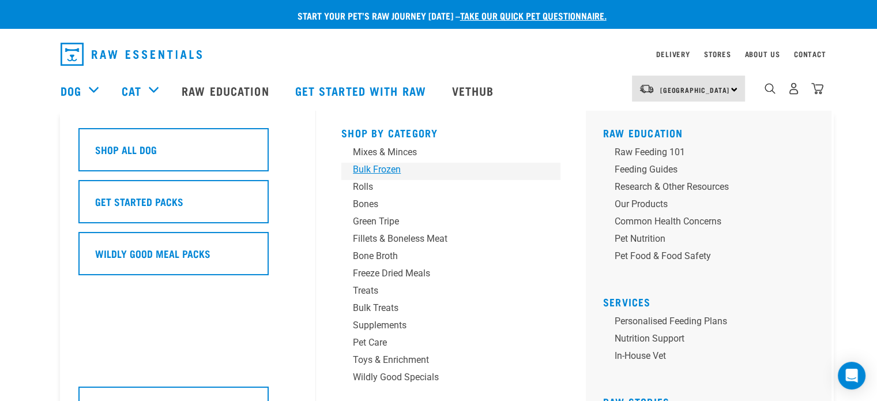
click at [387, 167] on div "Bulk Frozen" at bounding box center [443, 170] width 180 height 14
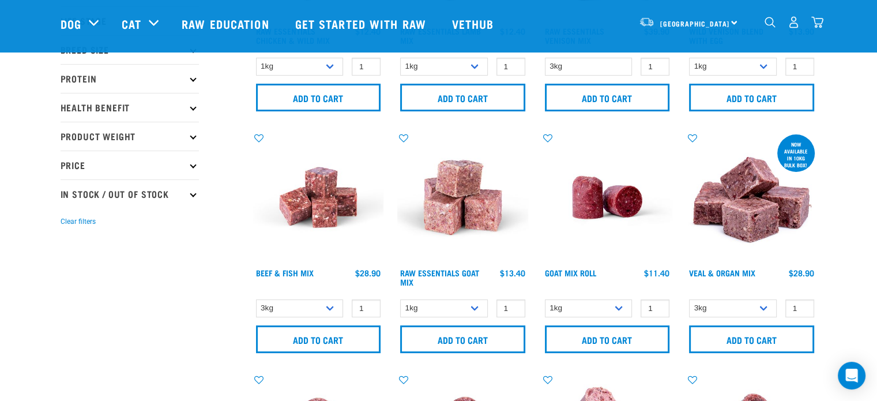
scroll to position [173, 0]
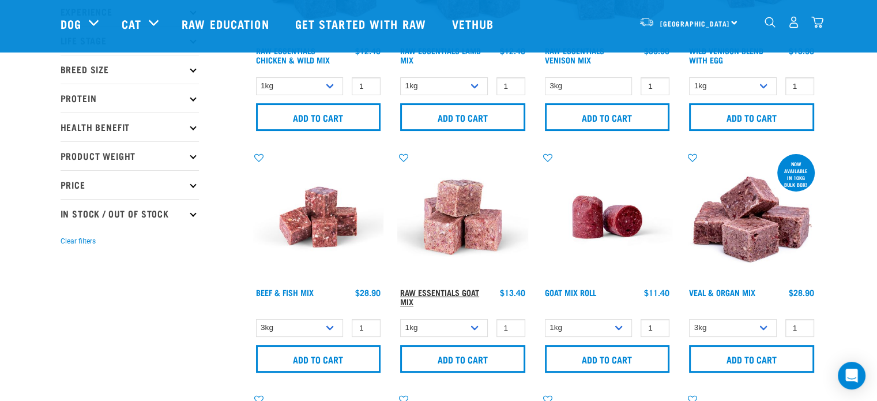
click at [438, 290] on link "Raw Essentials Goat Mix" at bounding box center [439, 296] width 79 height 13
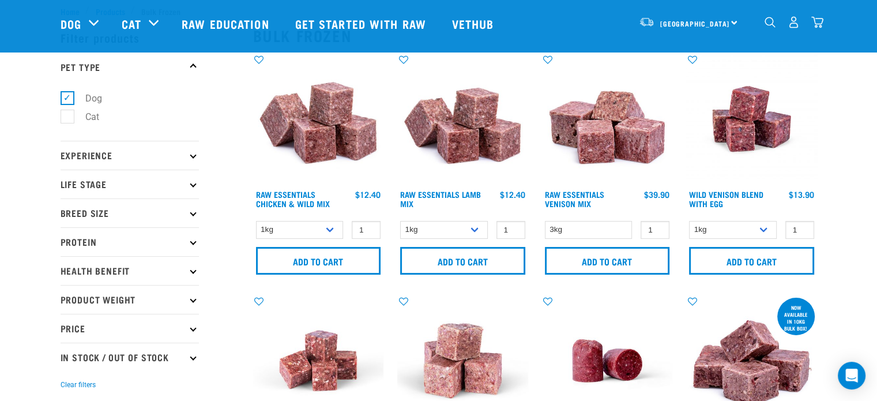
scroll to position [16, 0]
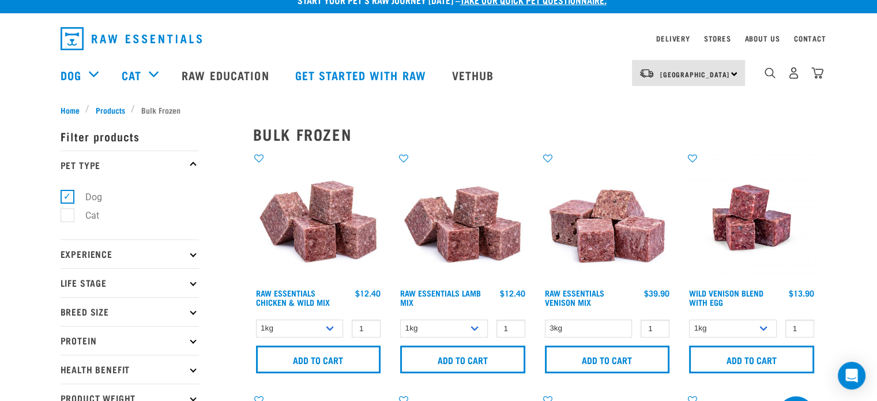
click at [595, 237] on img at bounding box center [607, 217] width 131 height 131
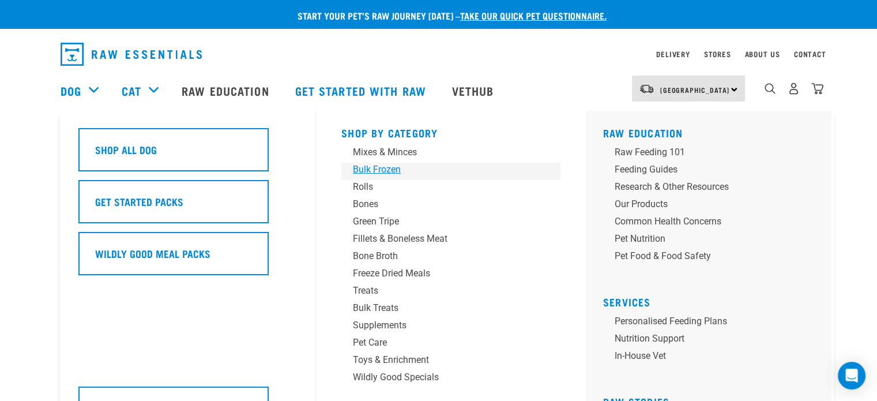
click at [381, 170] on div "Bulk Frozen" at bounding box center [443, 170] width 180 height 14
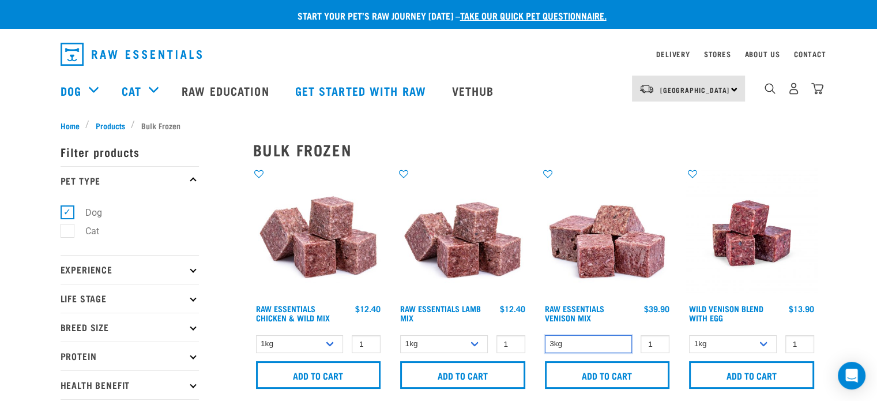
click at [619, 345] on select "3kg" at bounding box center [589, 344] width 88 height 18
click at [545, 335] on select "3kg" at bounding box center [589, 344] width 88 height 18
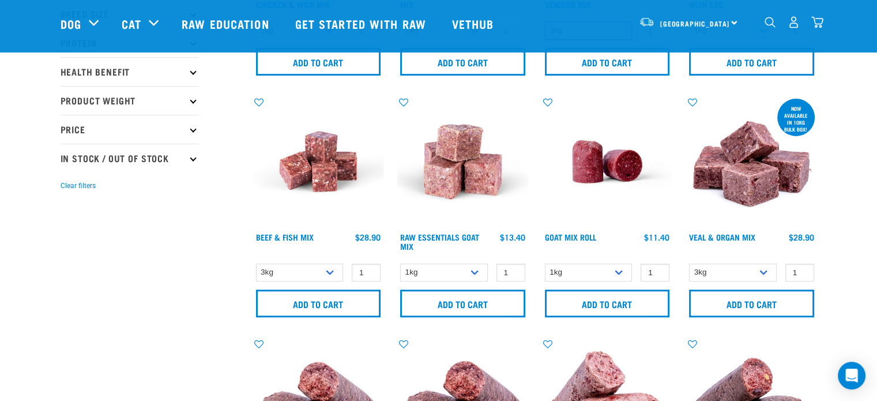
scroll to position [231, 0]
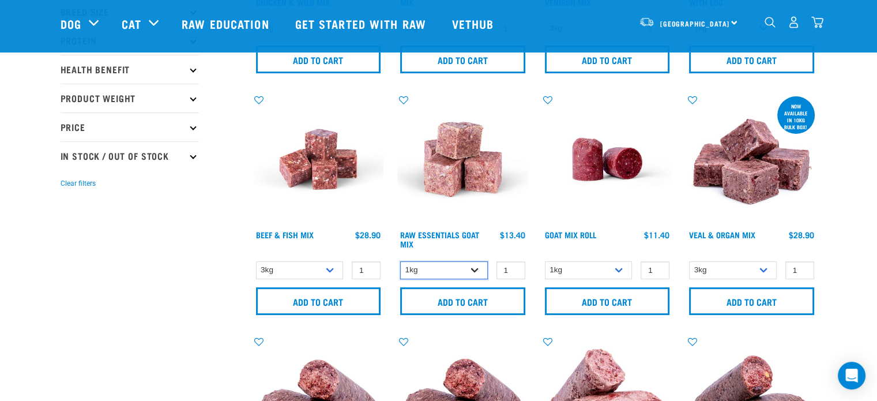
click at [472, 267] on select "1kg 3kg" at bounding box center [444, 270] width 88 height 18
click at [583, 269] on select "1kg Bulk (10kg)" at bounding box center [589, 270] width 88 height 18
click at [618, 267] on select "1kg Bulk (10kg)" at bounding box center [589, 270] width 88 height 18
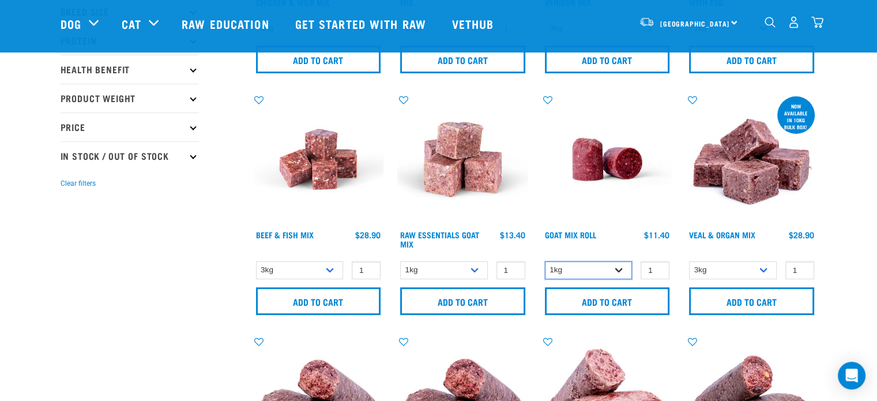
select select "443209"
click at [545, 261] on select "1kg Bulk (10kg)" at bounding box center [589, 270] width 88 height 18
click at [708, 266] on select "3kg Bulk (10kg)" at bounding box center [733, 270] width 88 height 18
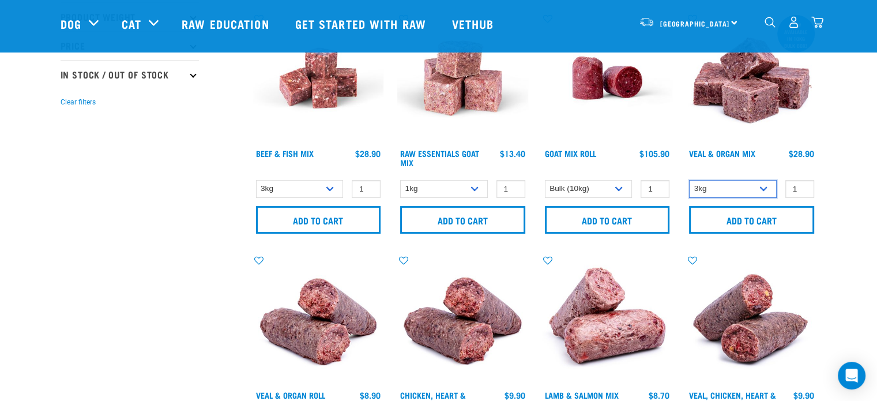
scroll to position [404, 0]
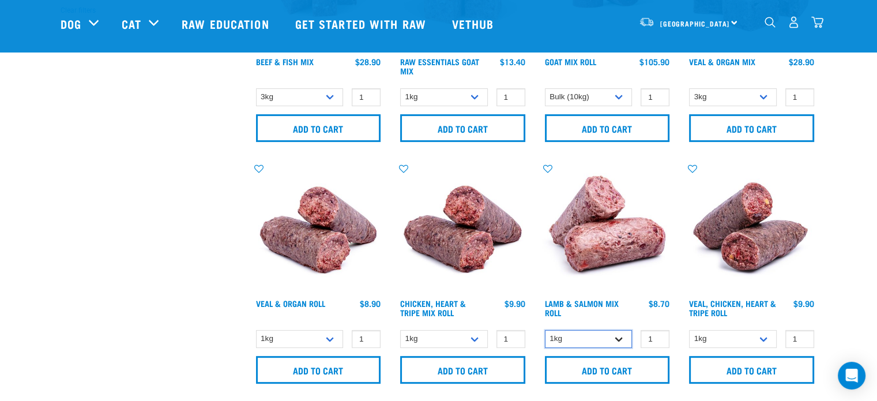
click at [618, 336] on select "1kg Bulk (10kg)" at bounding box center [589, 339] width 88 height 18
select select "913"
click at [545, 330] on select "1kg Bulk (10kg)" at bounding box center [589, 339] width 88 height 18
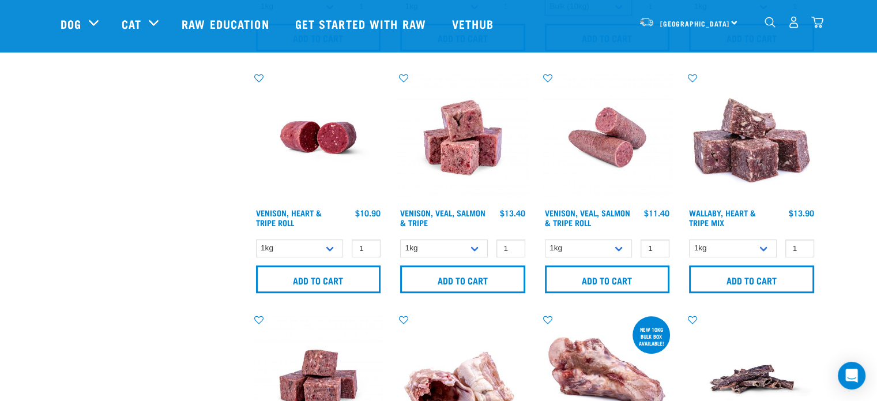
scroll to position [692, 0]
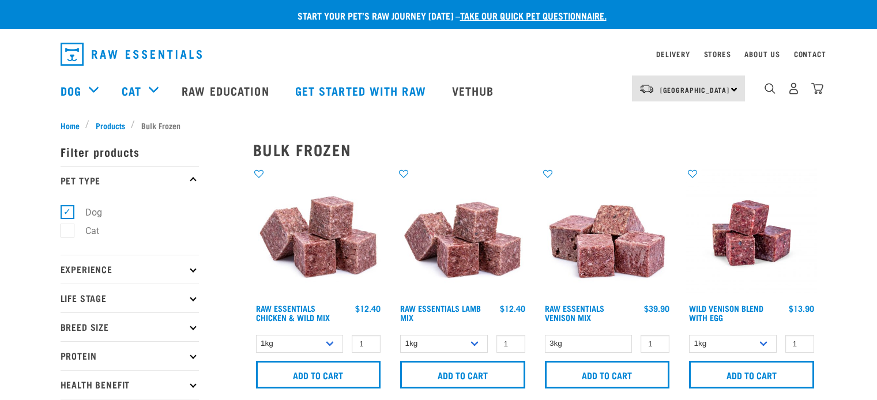
select select "443209"
select select "913"
